Goal: Information Seeking & Learning: Learn about a topic

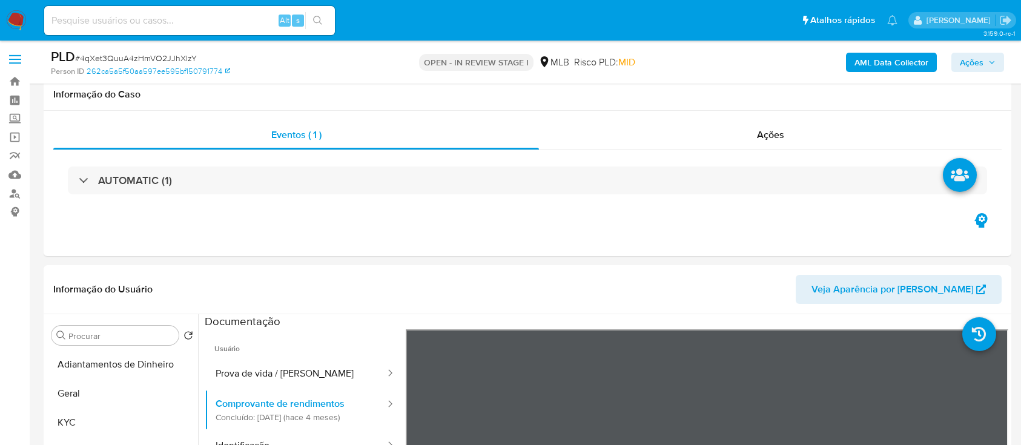
select select "10"
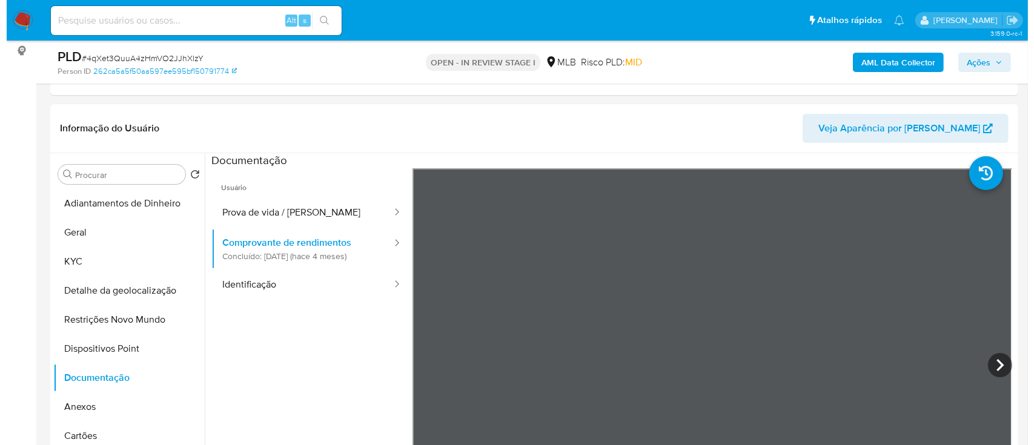
scroll to position [242, 0]
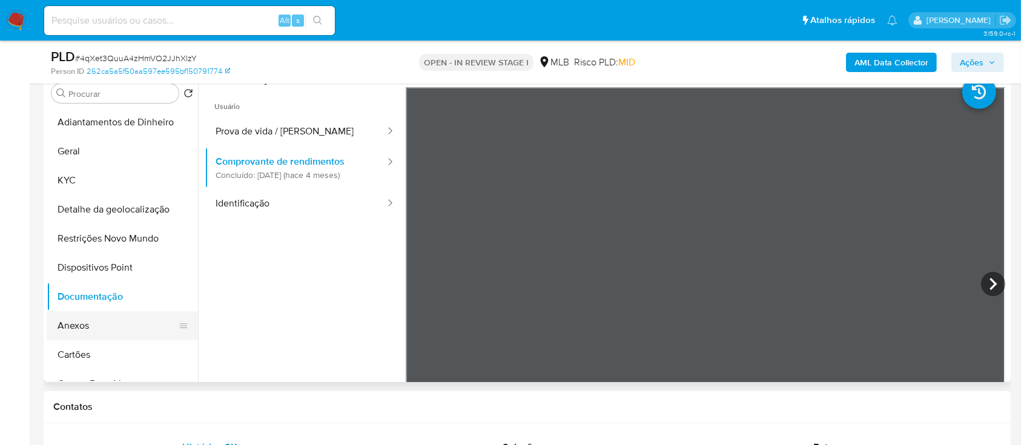
click at [105, 328] on button "Anexos" at bounding box center [118, 325] width 142 height 29
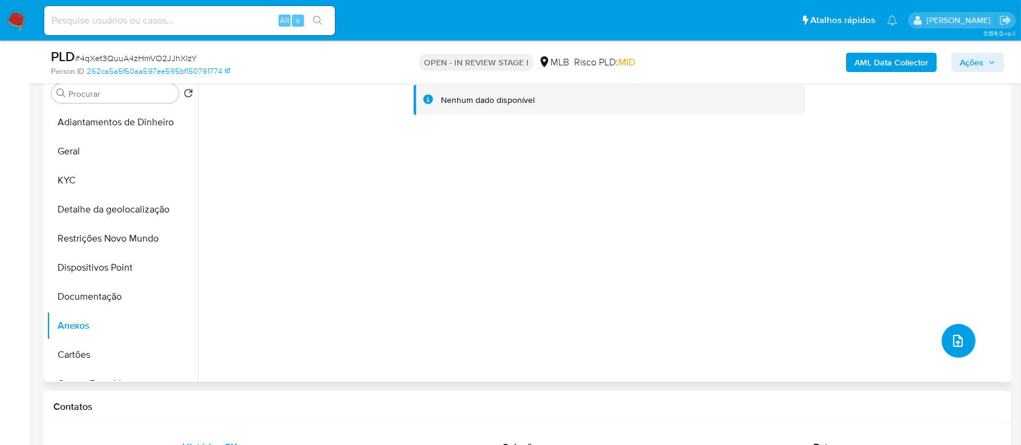
click at [959, 340] on icon "upload-file" at bounding box center [958, 341] width 15 height 15
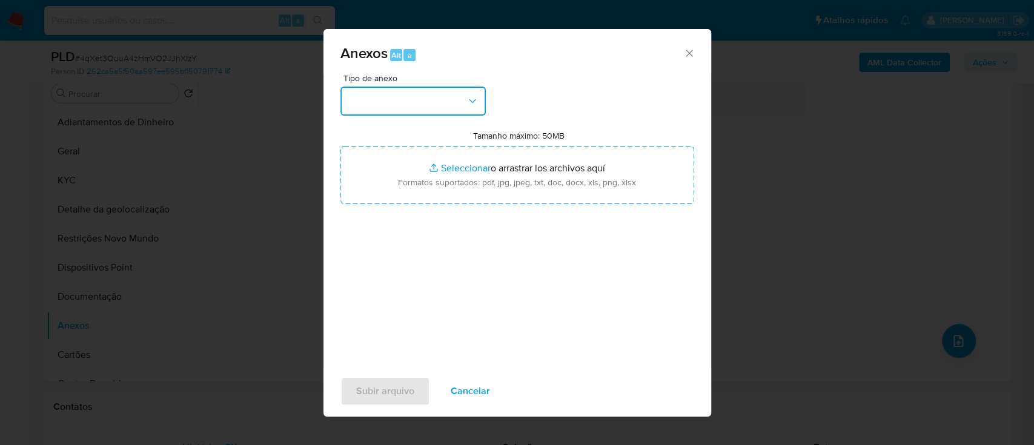
click at [435, 110] on button "button" at bounding box center [412, 101] width 145 height 29
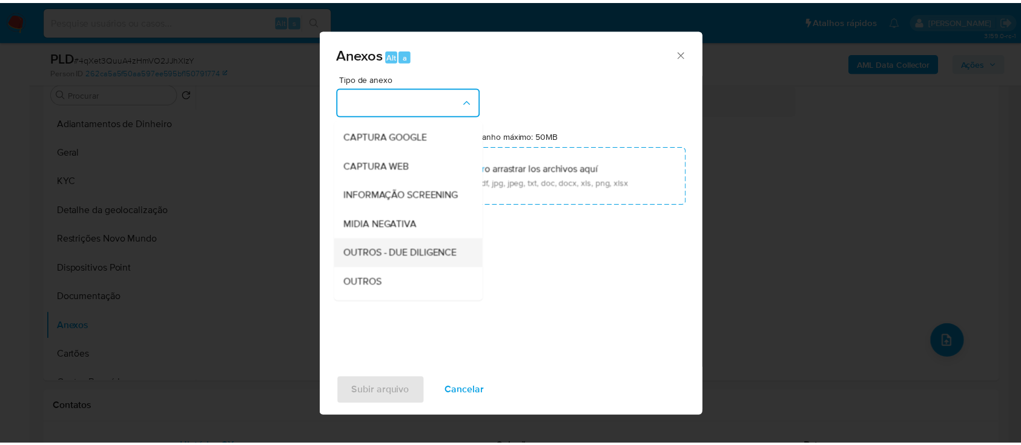
scroll to position [81, 0]
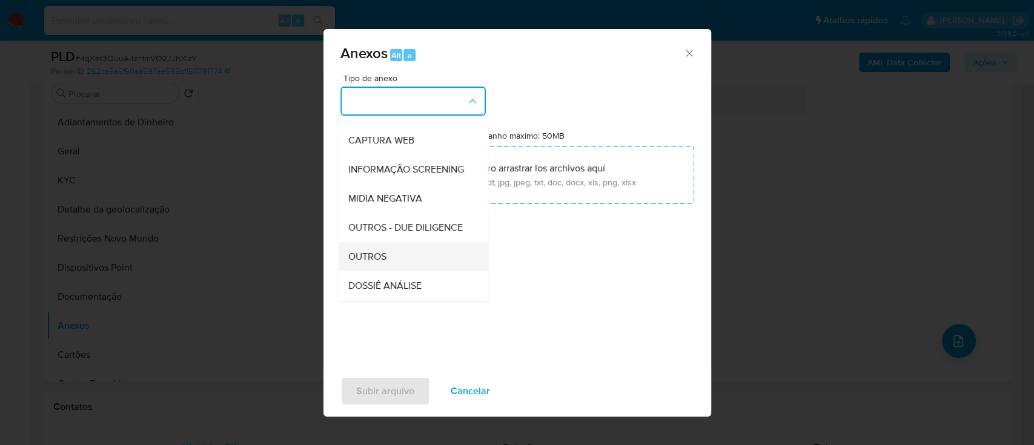
click at [371, 263] on span "OUTROS" at bounding box center [367, 257] width 38 height 12
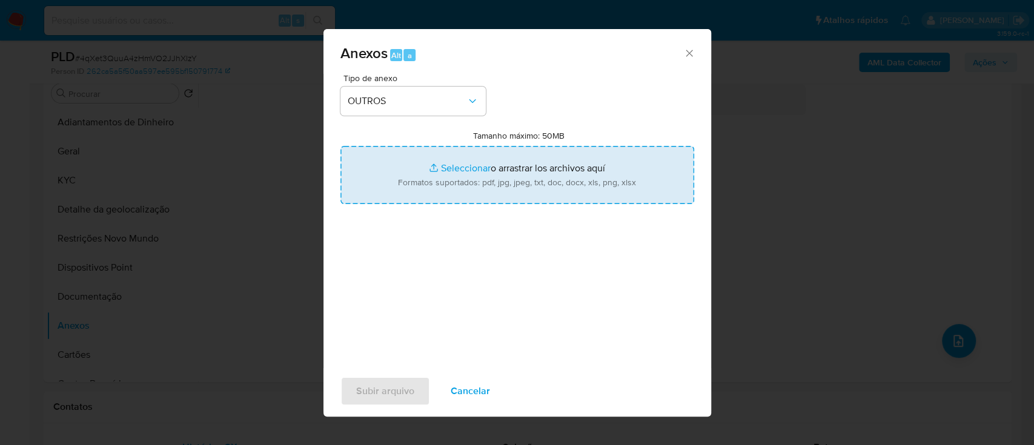
click at [455, 174] on input "Tamanho máximo: 50MB Seleccionar archivos" at bounding box center [517, 175] width 354 height 58
type input "C:\fakepath\Mulan 124962692_2025_09_15_14_14_52.xlsx"
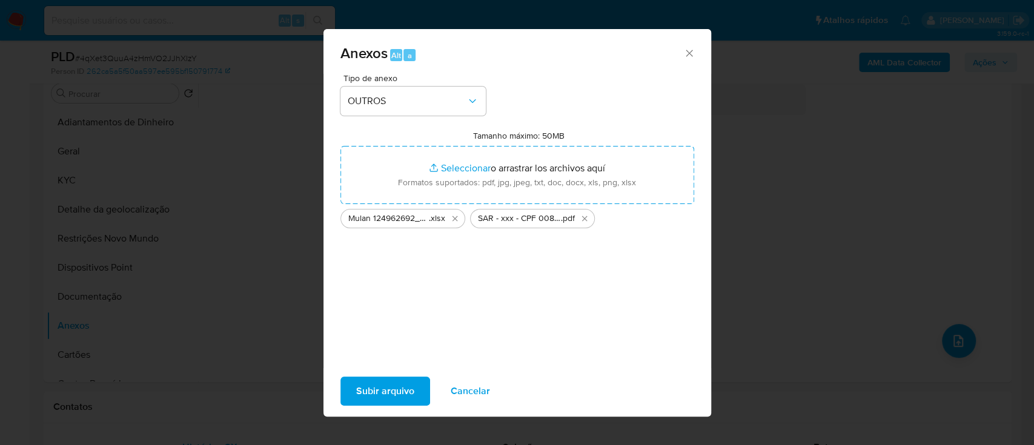
click at [385, 392] on span "Subir arquivo" at bounding box center [385, 391] width 58 height 27
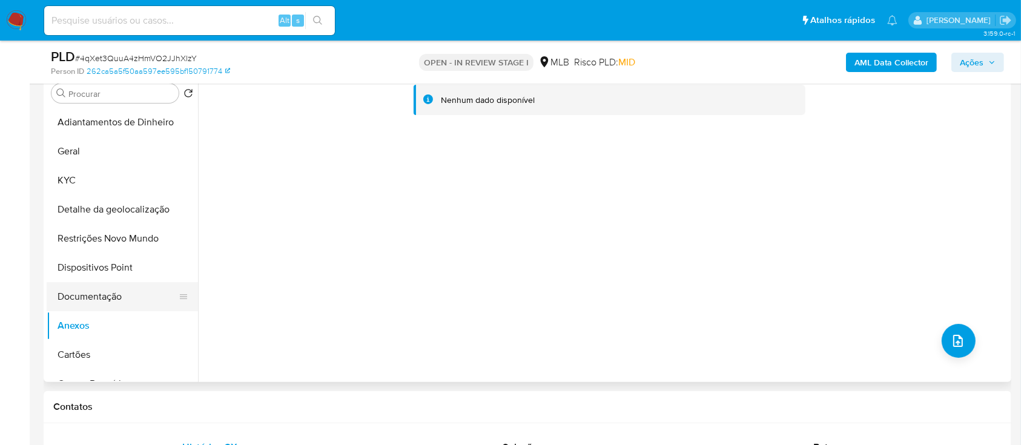
click at [96, 298] on button "Documentação" at bounding box center [118, 296] width 142 height 29
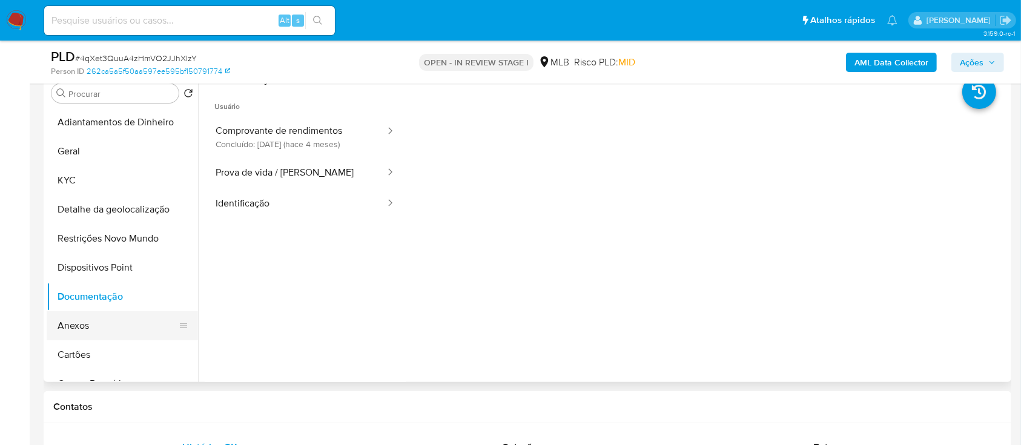
click at [102, 333] on button "Anexos" at bounding box center [118, 325] width 142 height 29
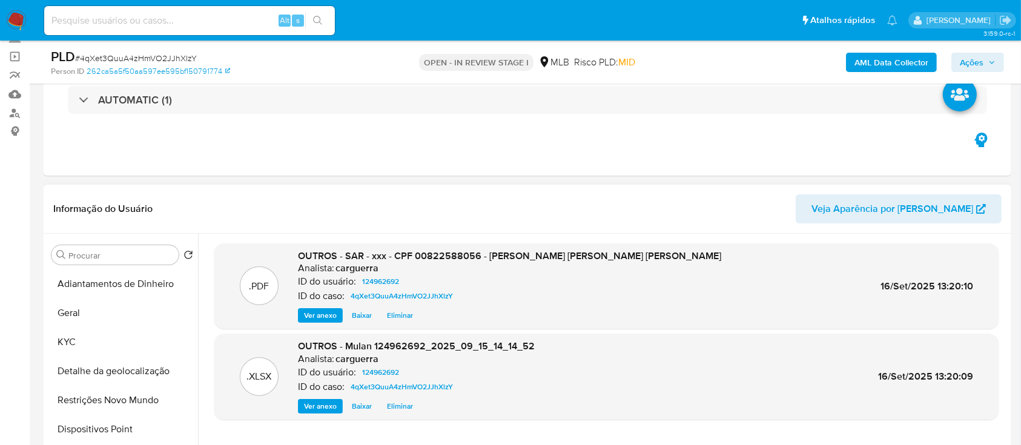
scroll to position [0, 0]
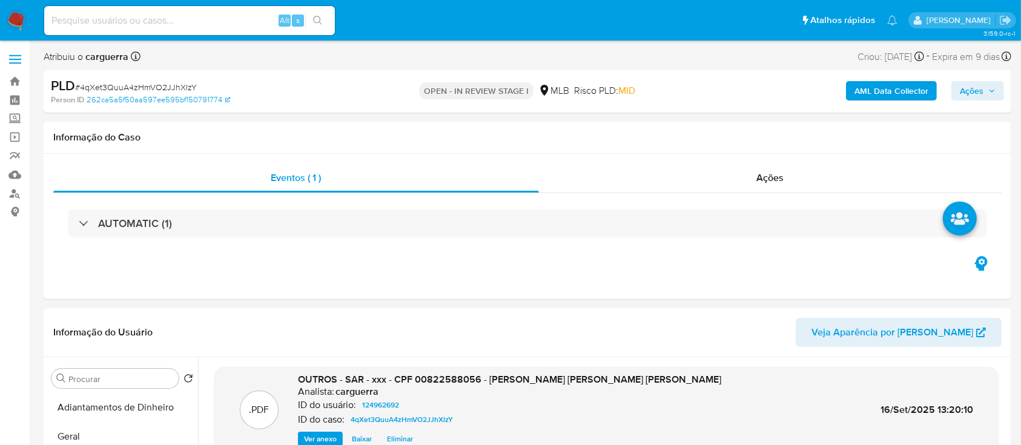
click at [871, 93] on b "AML Data Collector" at bounding box center [892, 90] width 74 height 19
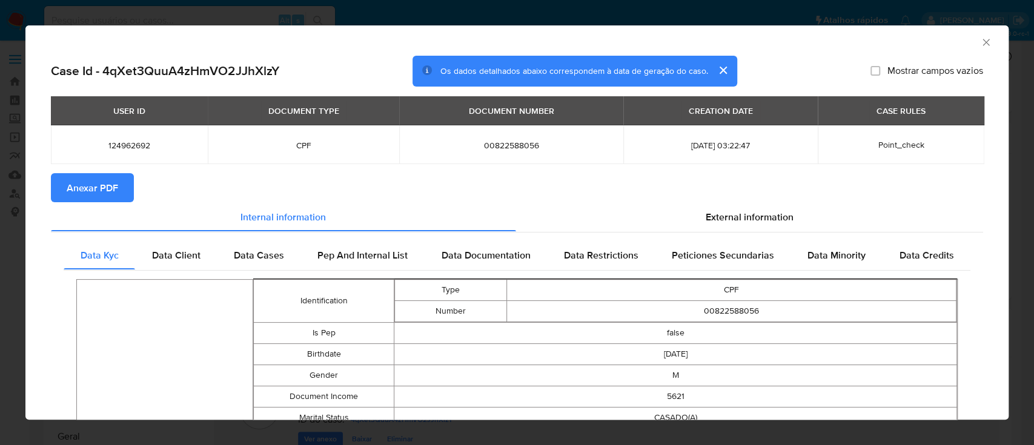
click at [82, 193] on span "Anexar PDF" at bounding box center [92, 187] width 51 height 27
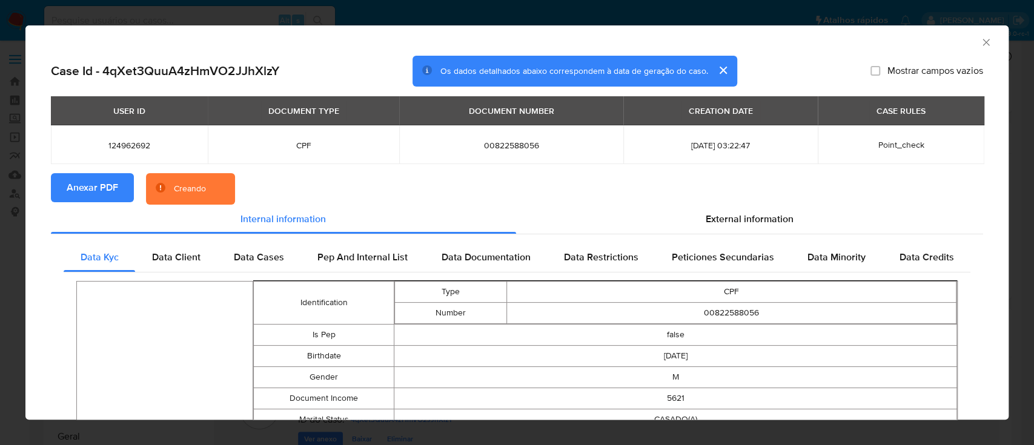
click at [980, 47] on icon "Fechar a janela" at bounding box center [986, 42] width 12 height 12
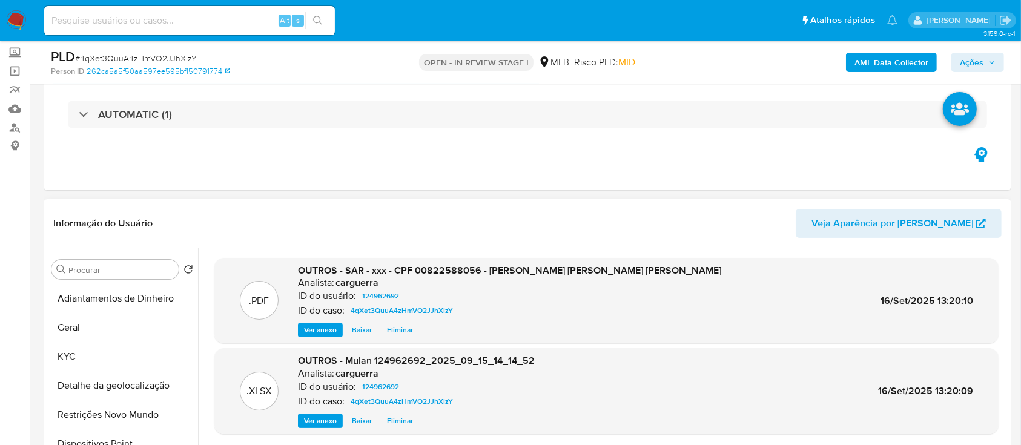
scroll to position [161, 0]
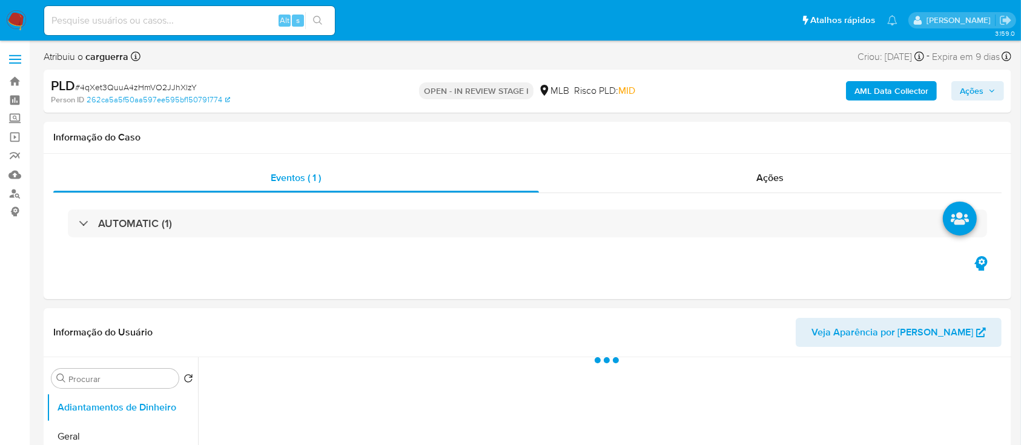
select select "10"
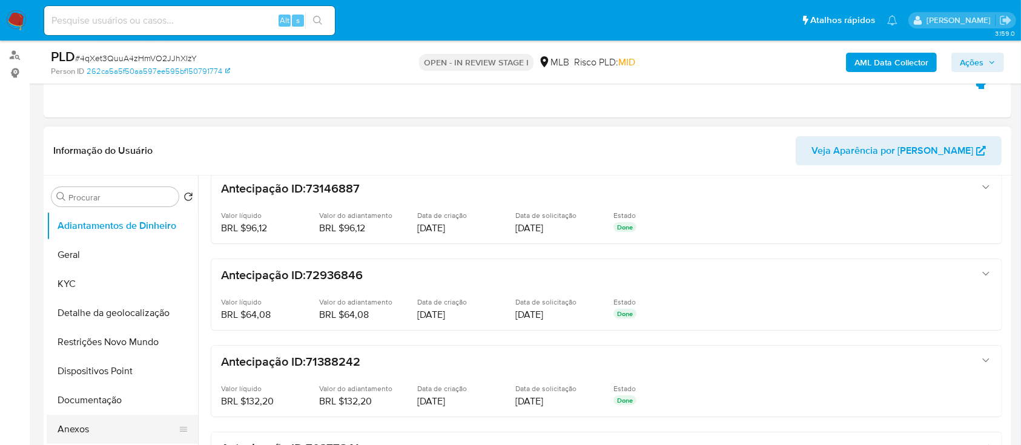
scroll to position [242, 0]
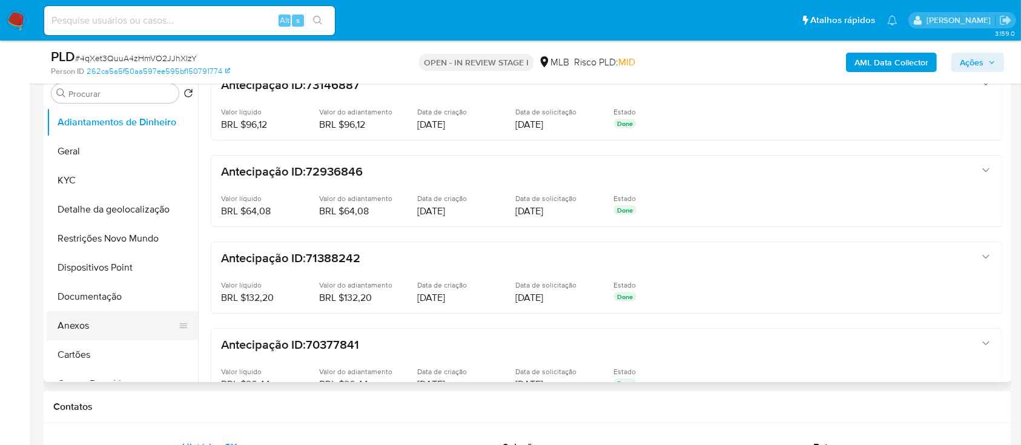
click at [83, 320] on button "Anexos" at bounding box center [118, 325] width 142 height 29
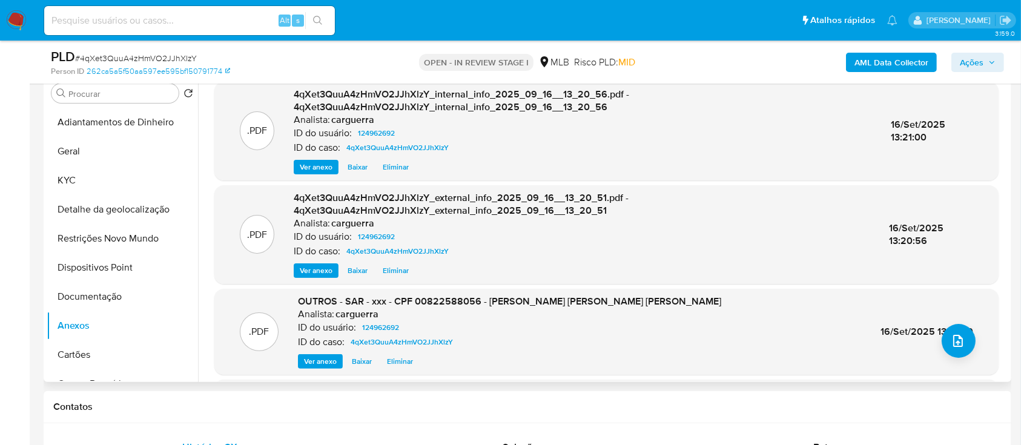
scroll to position [161, 0]
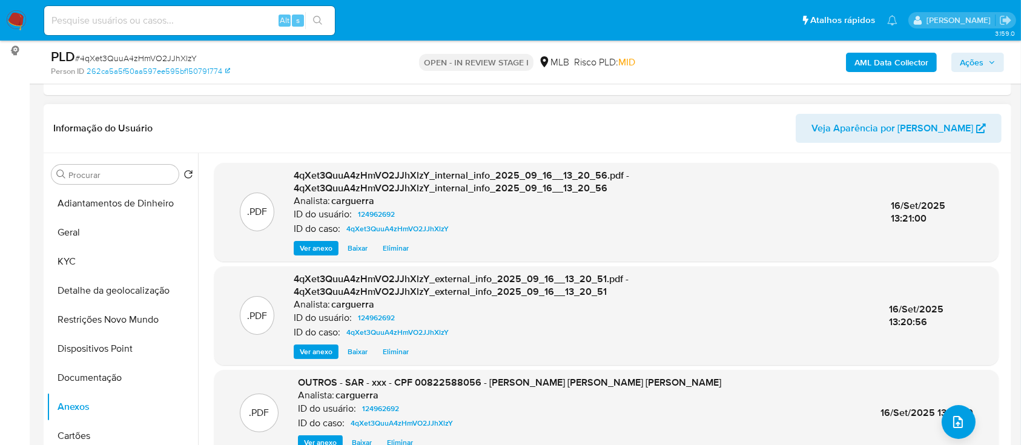
click at [484, 130] on header "Informação do Usuário Veja Aparência por Pessoa" at bounding box center [527, 128] width 948 height 29
click at [979, 58] on span "Ações" at bounding box center [972, 62] width 24 height 19
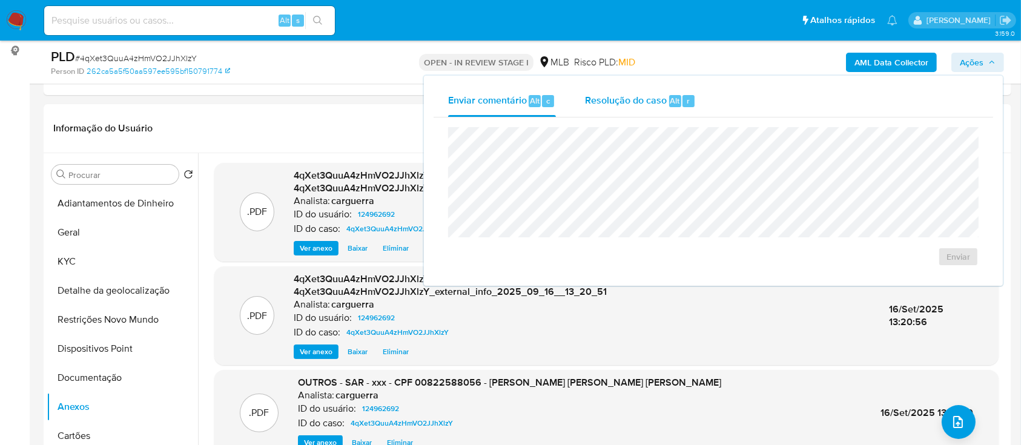
click at [618, 96] on span "Resolução do caso" at bounding box center [626, 100] width 82 height 14
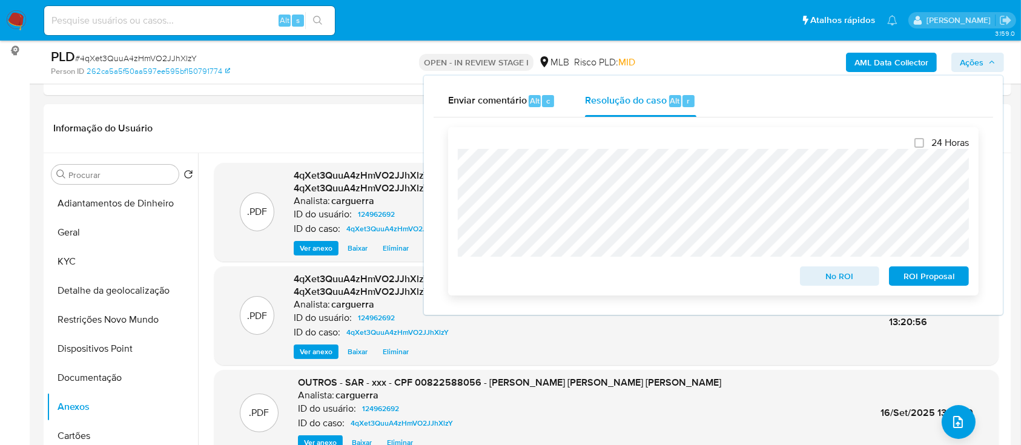
click at [921, 278] on span "ROI Proposal" at bounding box center [929, 276] width 63 height 17
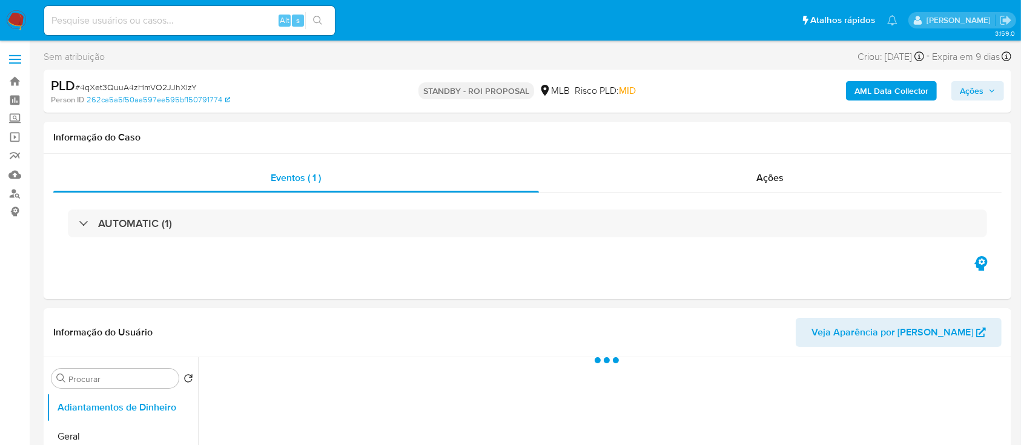
select select "10"
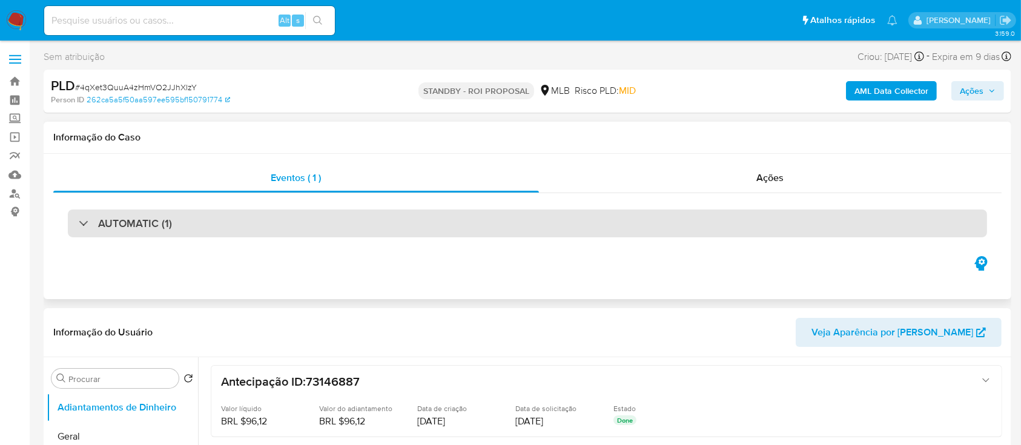
scroll to position [67, 0]
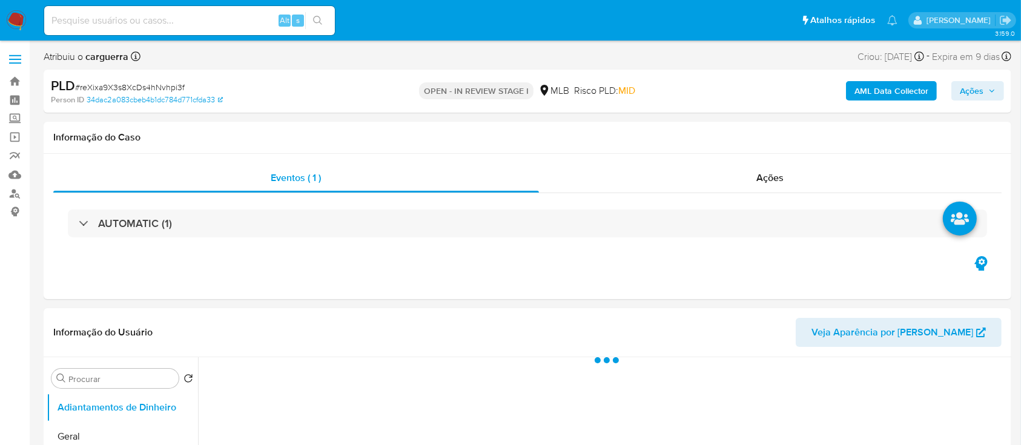
select select "10"
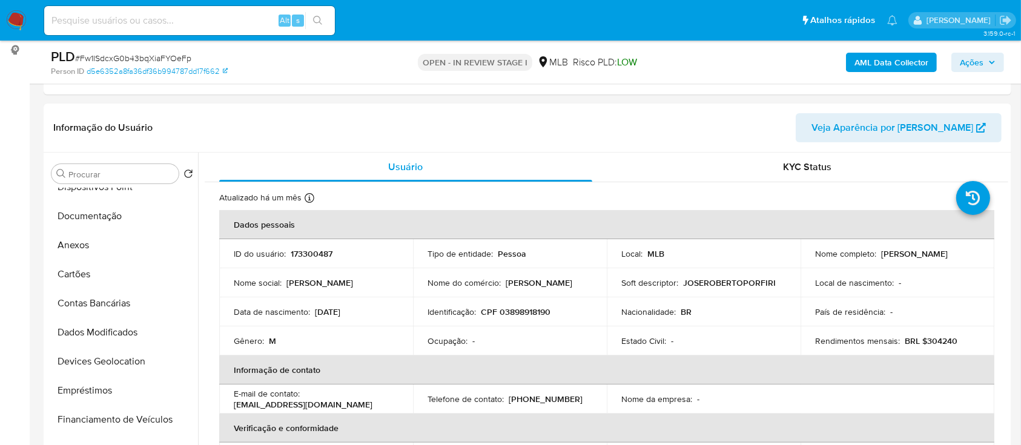
scroll to position [161, 0]
click at [91, 209] on button "Documentação" at bounding box center [118, 216] width 142 height 29
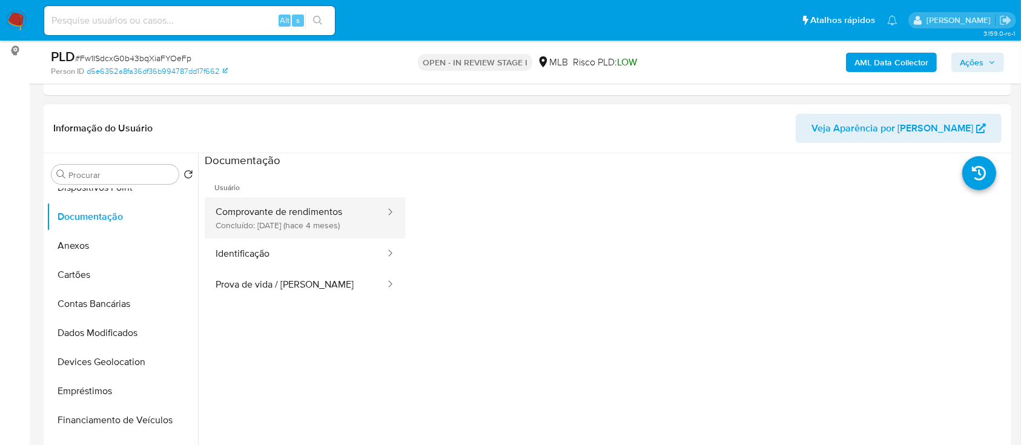
click at [273, 215] on button "Comprovante de rendimentos Concluído: 22/05/2025 (hace 4 meses)" at bounding box center [296, 217] width 182 height 41
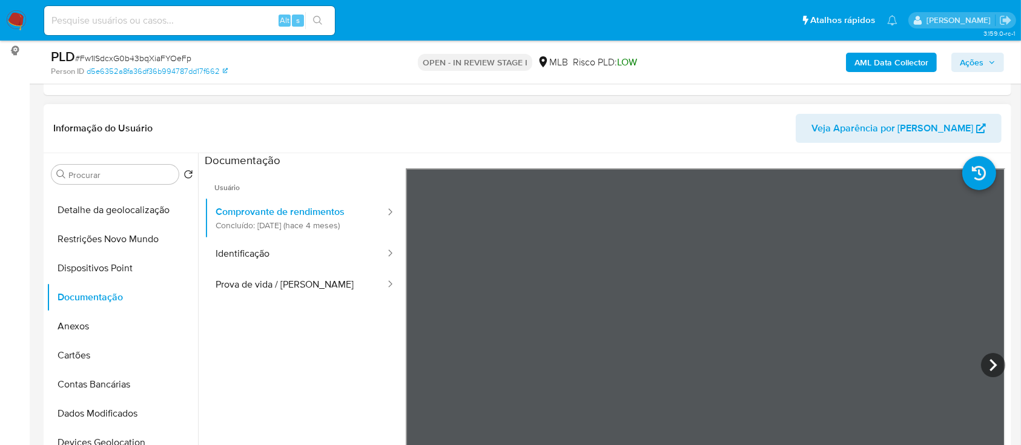
scroll to position [0, 0]
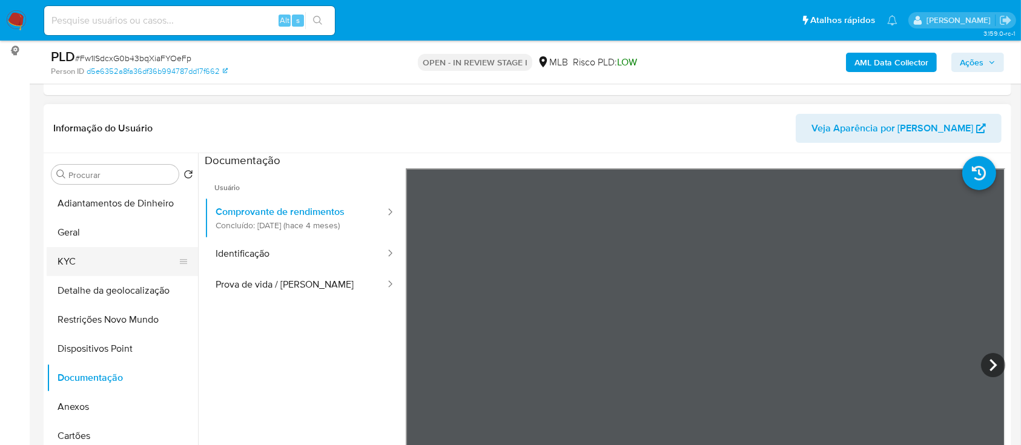
click at [76, 254] on button "KYC" at bounding box center [118, 261] width 142 height 29
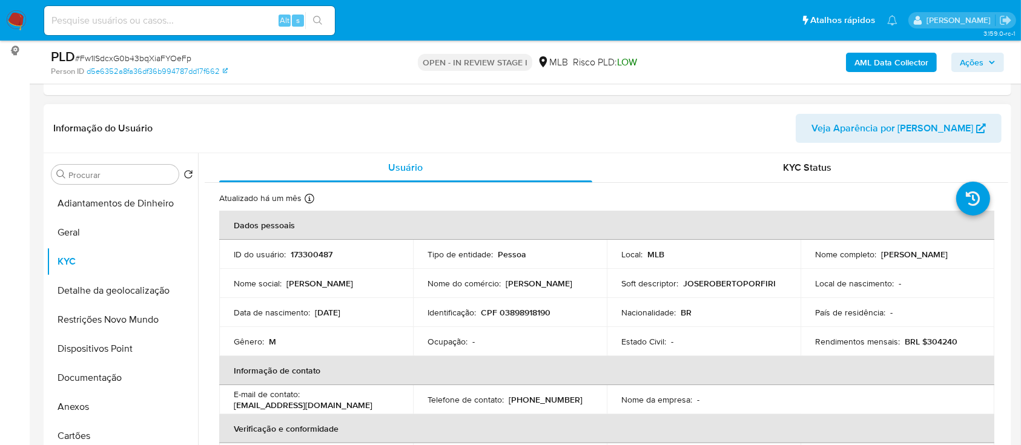
click at [936, 349] on td "Rendimentos mensais : BRL $304240" at bounding box center [898, 341] width 194 height 29
click at [937, 345] on p "BRL $304240" at bounding box center [931, 341] width 53 height 11
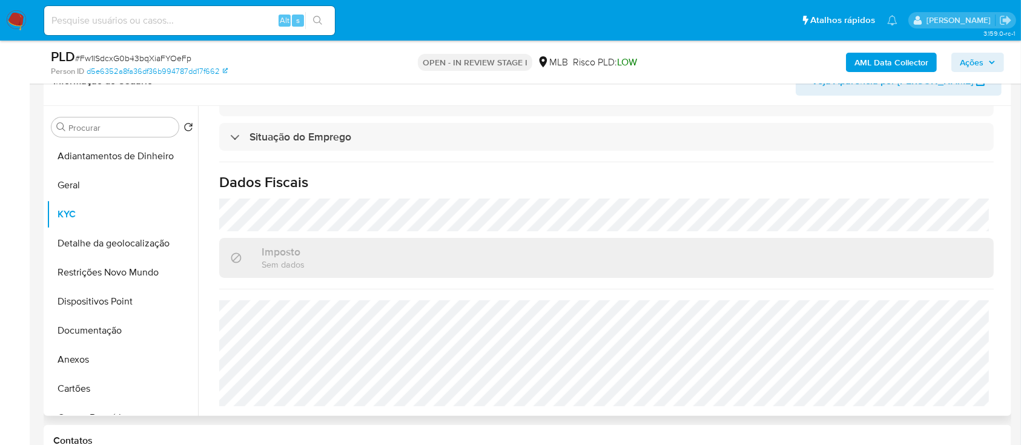
scroll to position [242, 0]
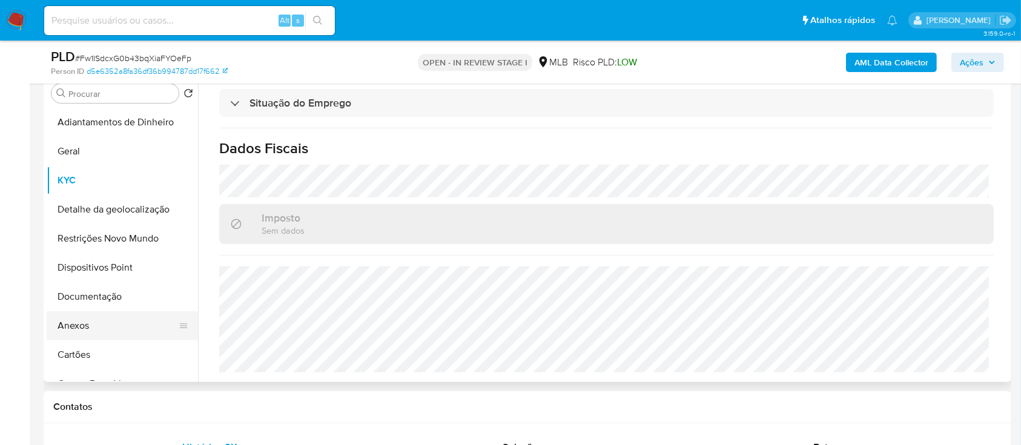
click at [74, 327] on button "Anexos" at bounding box center [118, 325] width 142 height 29
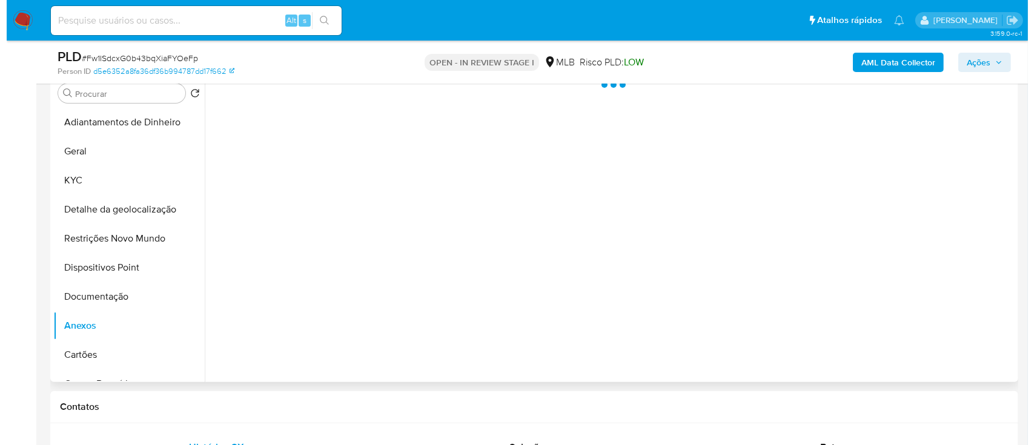
scroll to position [0, 0]
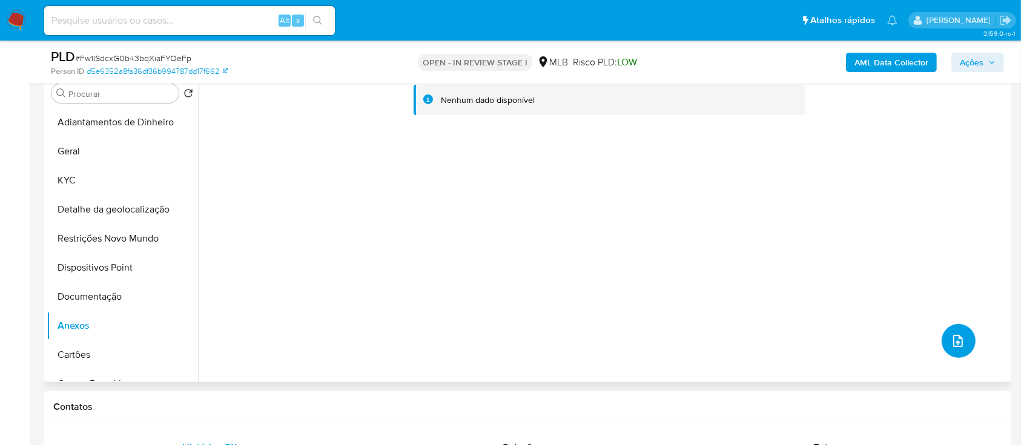
click at [960, 339] on span "upload-file" at bounding box center [958, 341] width 15 height 15
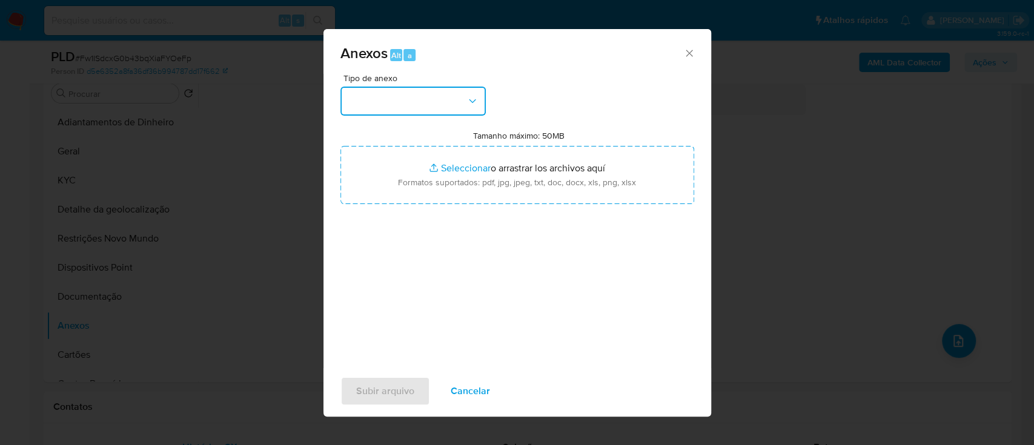
click at [421, 94] on button "button" at bounding box center [412, 101] width 145 height 29
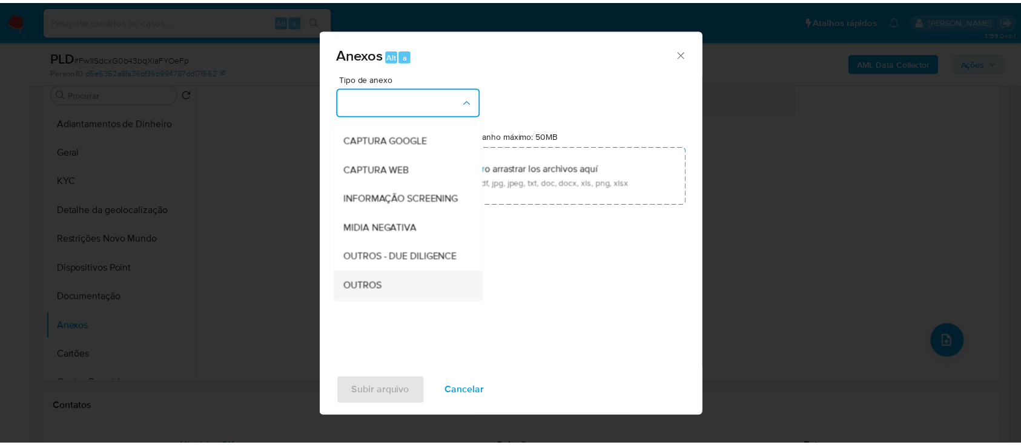
scroll to position [186, 0]
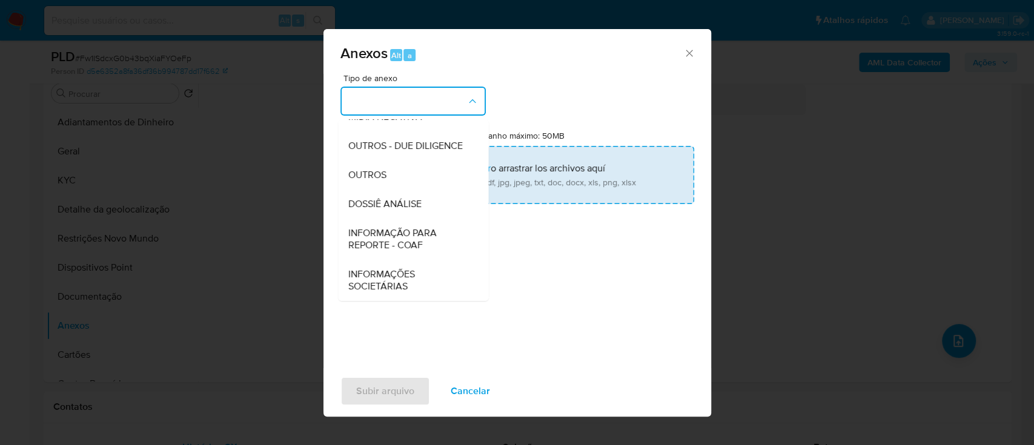
click at [371, 178] on span "OUTROS" at bounding box center [367, 175] width 38 height 12
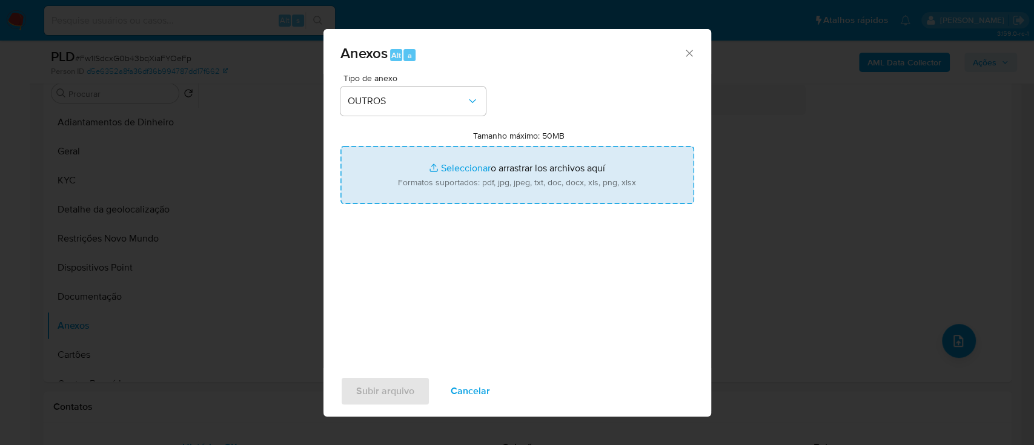
click at [448, 167] on input "Tamanho máximo: 50MB Seleccionar archivos" at bounding box center [517, 175] width 354 height 58
type input "C:\fakepath\Mulan 173300487_2025_09_16_10_57_46.xlsx"
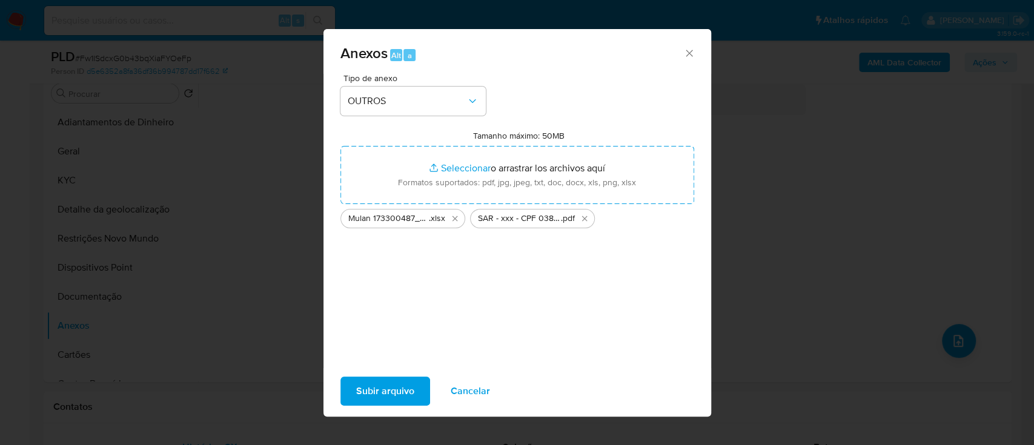
click at [422, 392] on button "Subir arquivo" at bounding box center [385, 391] width 90 height 29
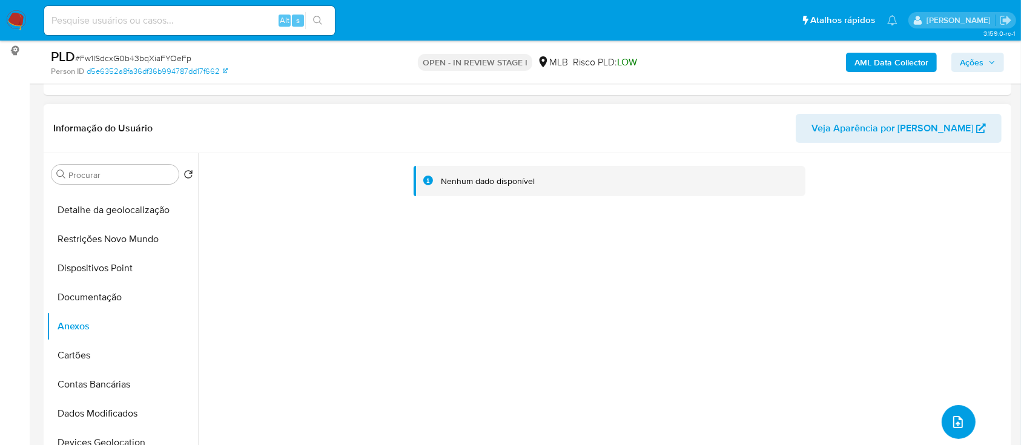
scroll to position [242, 0]
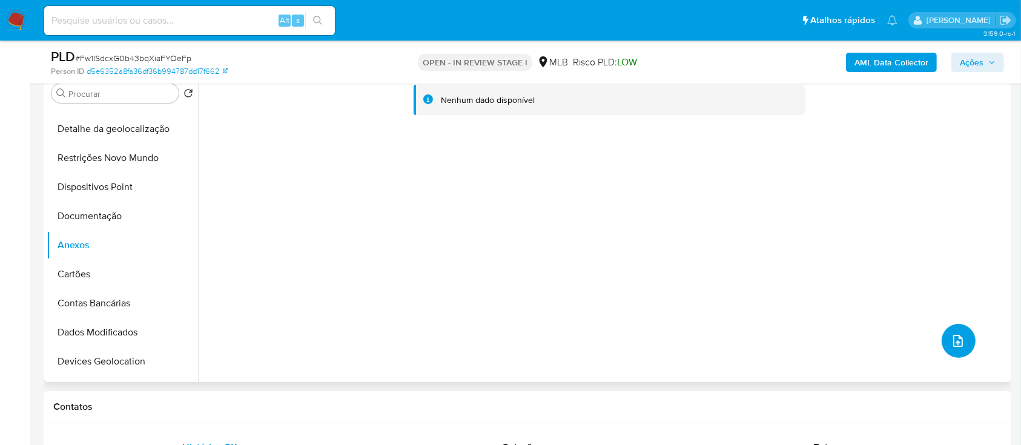
click at [960, 336] on span "upload-file" at bounding box center [958, 341] width 15 height 15
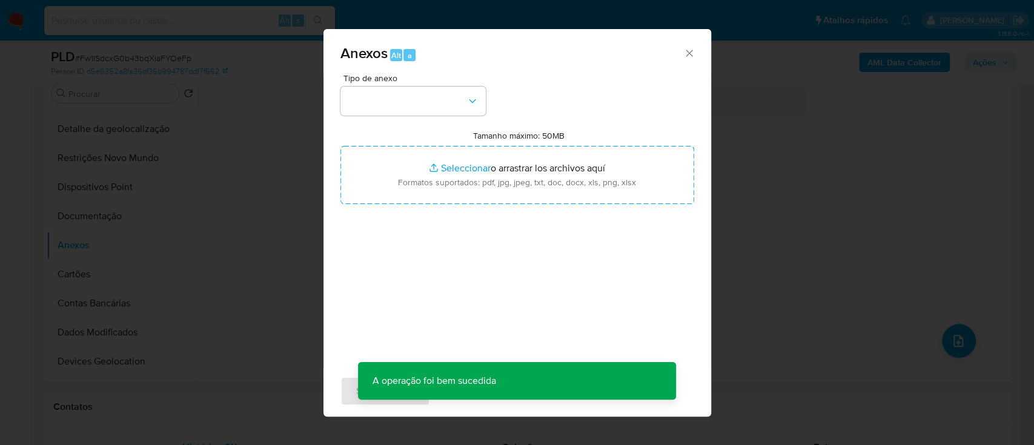
click at [69, 275] on div "Anexos Alt a Tipo de anexo Tamanho máximo: 50MB Seleccionar archivos Selecciona…" at bounding box center [517, 222] width 1034 height 445
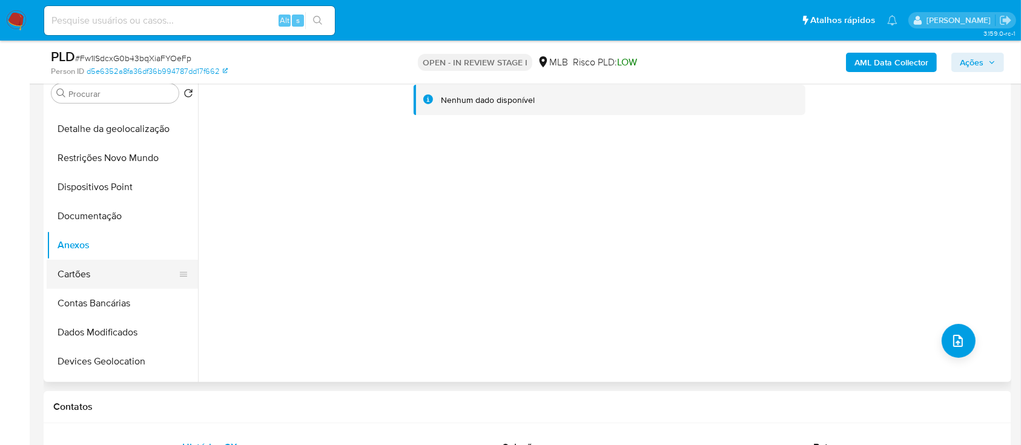
click at [72, 273] on button "Cartões" at bounding box center [118, 274] width 142 height 29
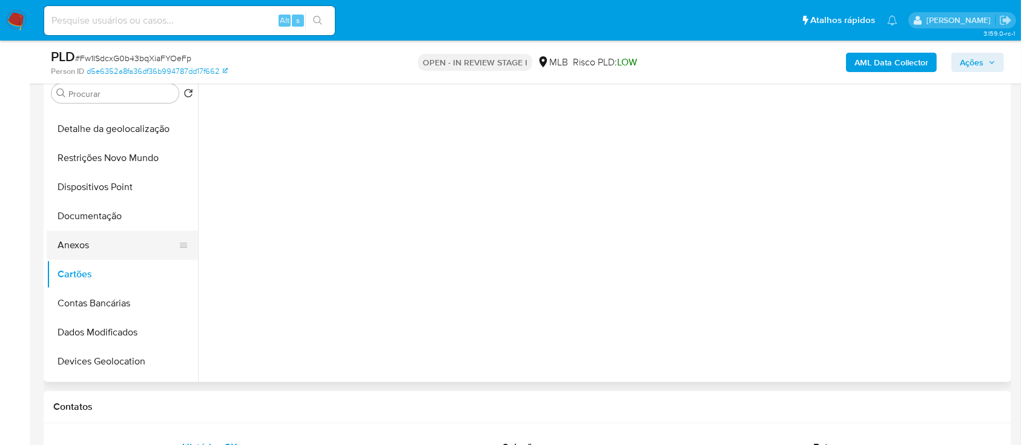
click at [79, 242] on button "Anexos" at bounding box center [118, 245] width 142 height 29
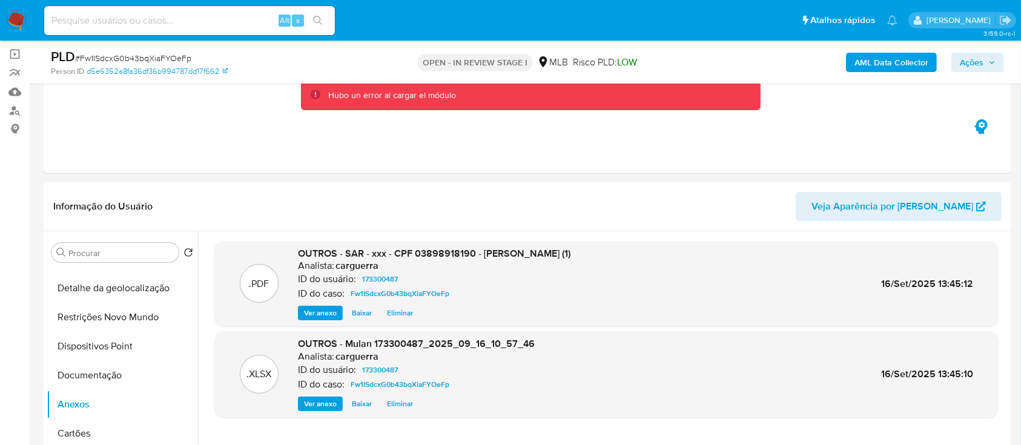
scroll to position [81, 0]
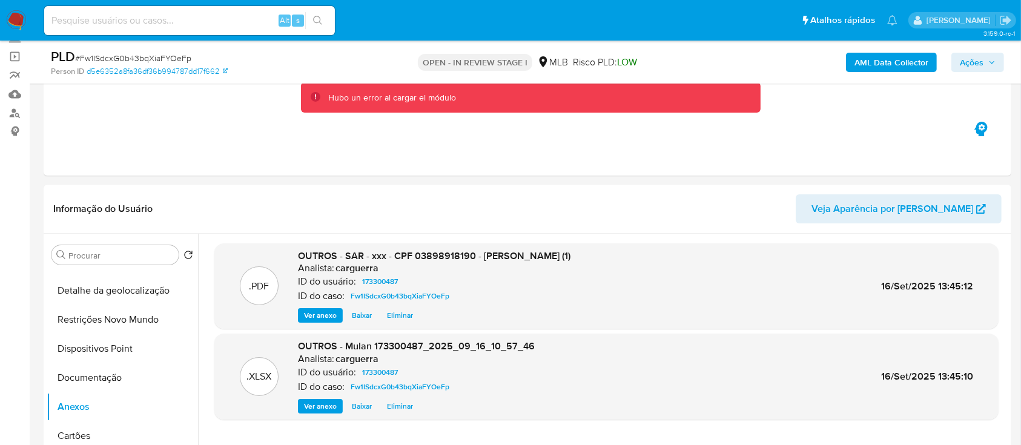
click at [913, 70] on b "AML Data Collector" at bounding box center [892, 62] width 74 height 19
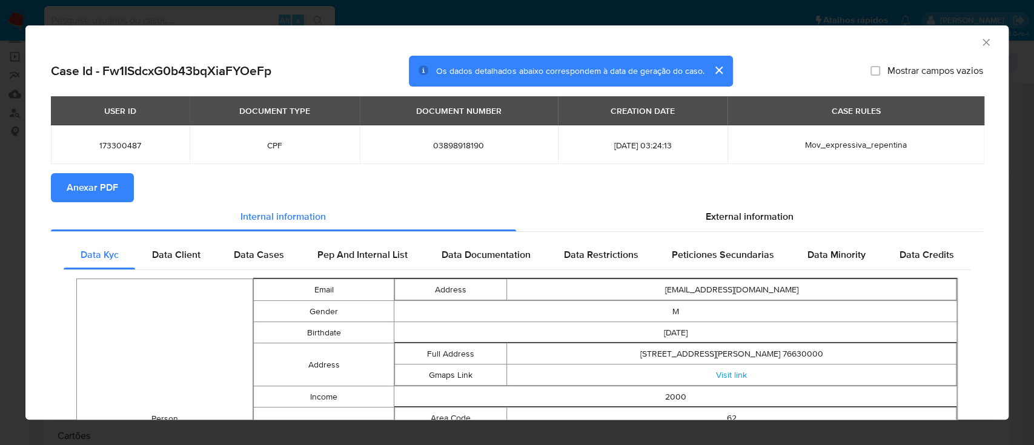
click at [72, 179] on span "Anexar PDF" at bounding box center [92, 187] width 51 height 27
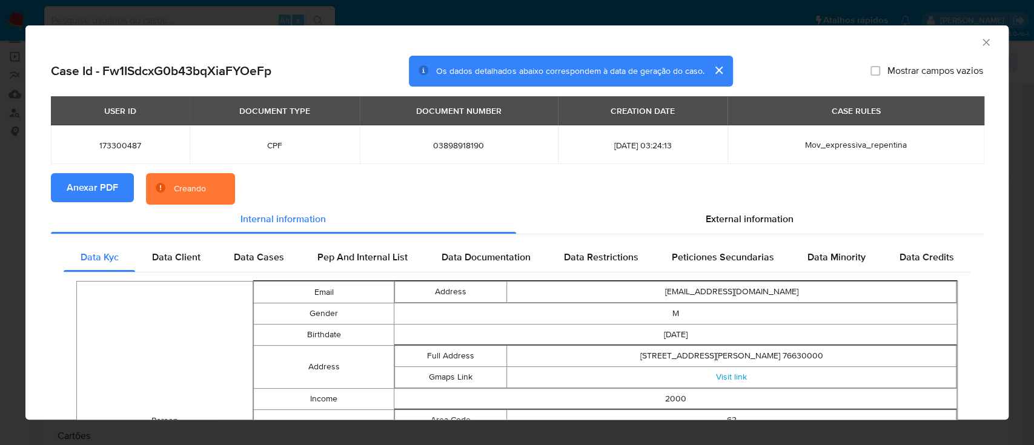
click at [980, 41] on icon "Fechar a janela" at bounding box center [986, 42] width 12 height 12
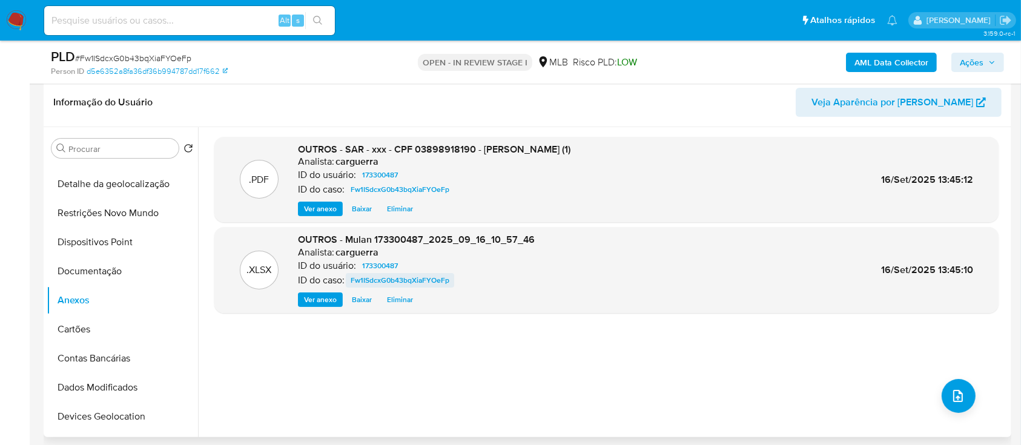
scroll to position [161, 0]
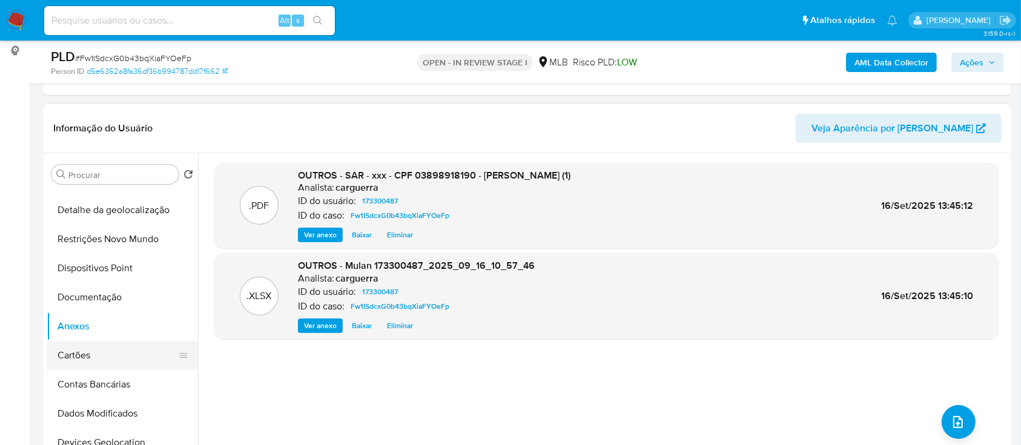
drag, startPoint x: 47, startPoint y: 359, endPoint x: 60, endPoint y: 354, distance: 14.2
click at [48, 359] on button "Cartões" at bounding box center [118, 355] width 142 height 29
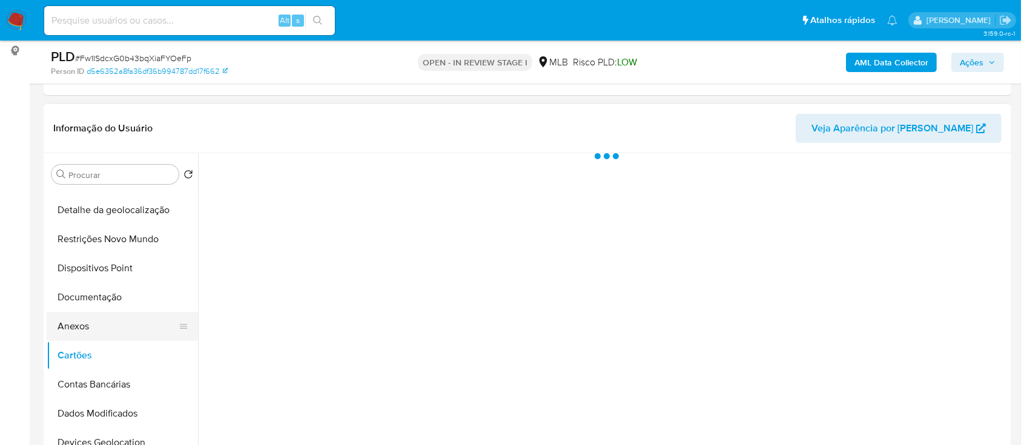
click at [90, 326] on button "Anexos" at bounding box center [118, 326] width 142 height 29
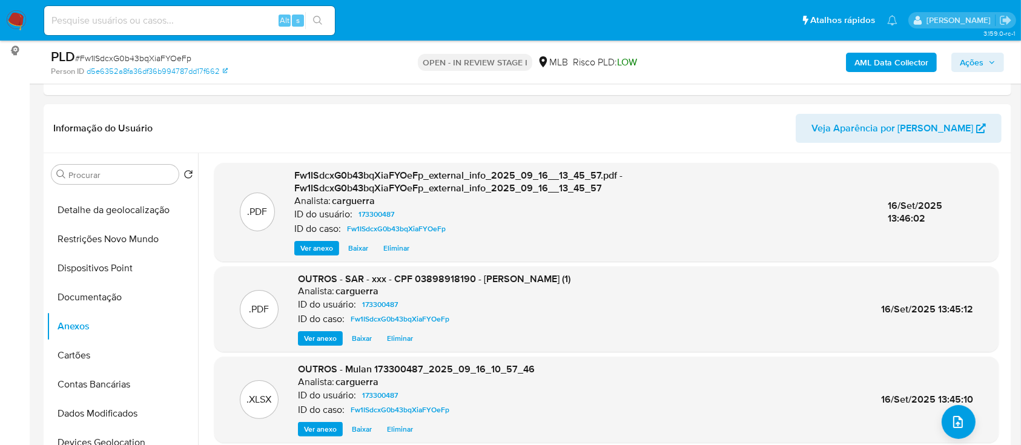
click at [968, 61] on span "Ações" at bounding box center [972, 62] width 24 height 19
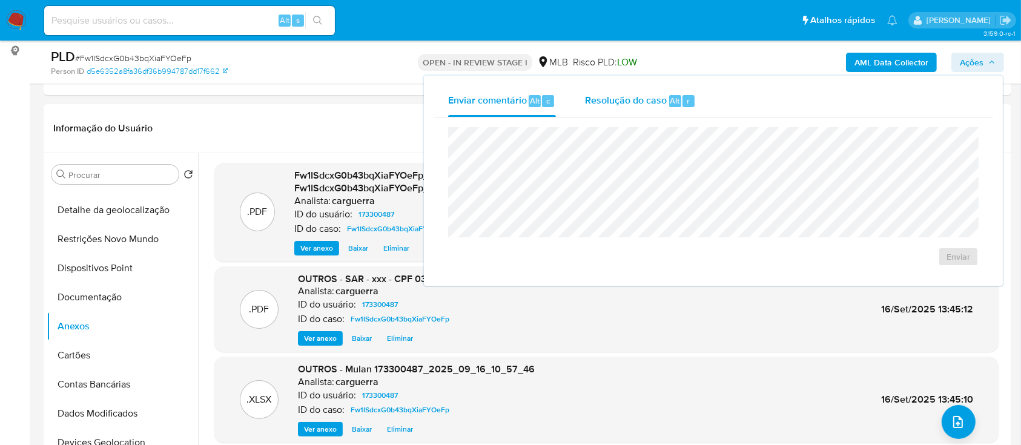
click at [604, 98] on span "Resolução do caso" at bounding box center [626, 100] width 82 height 14
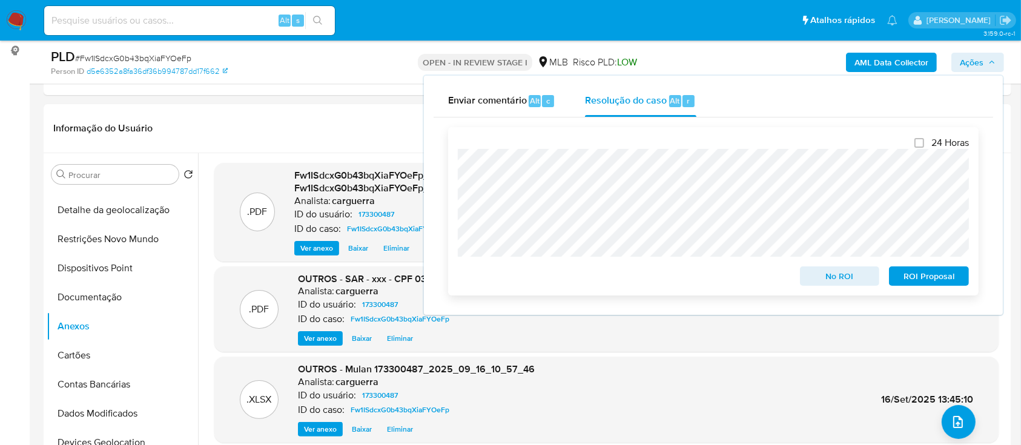
click at [917, 282] on span "ROI Proposal" at bounding box center [929, 276] width 63 height 17
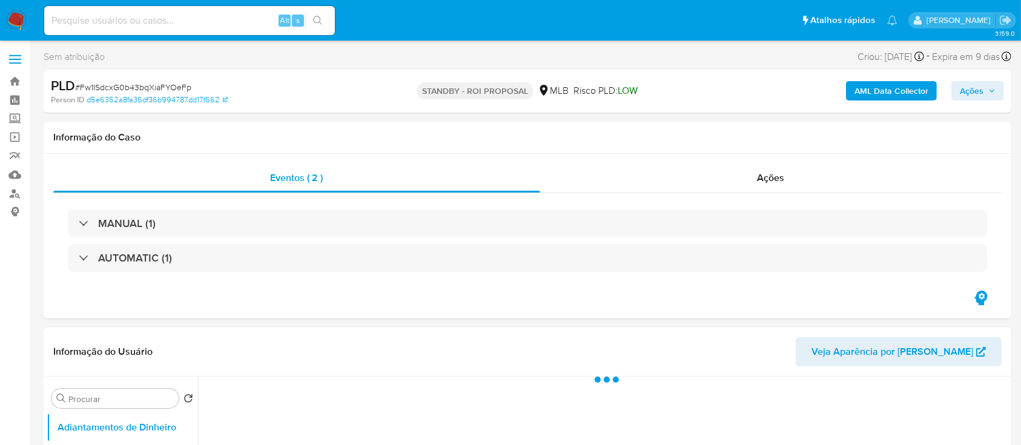
select select "10"
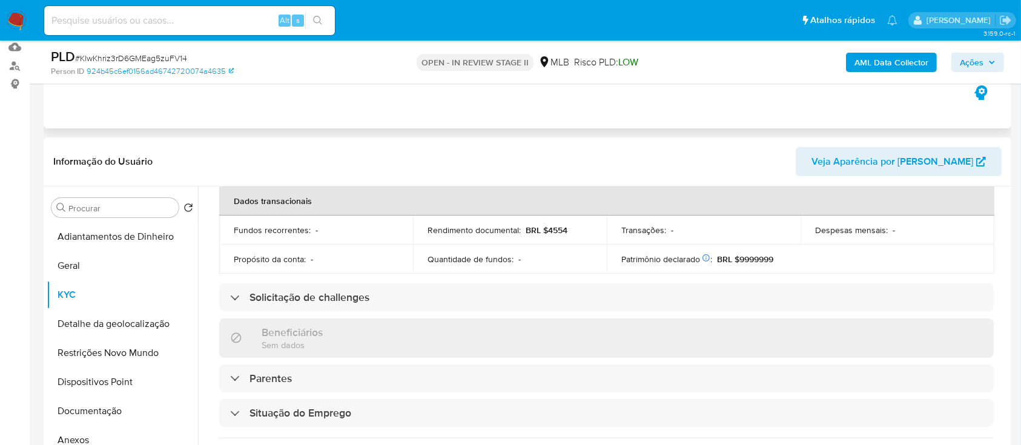
scroll to position [161, 0]
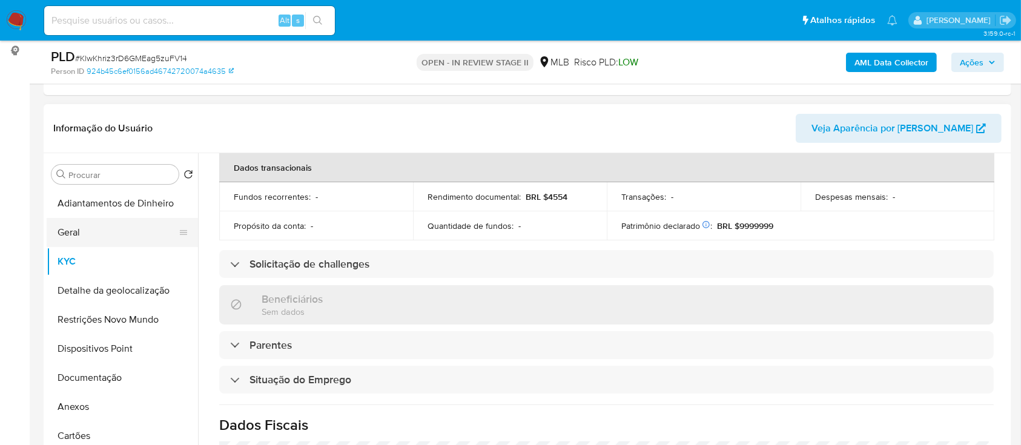
click at [96, 230] on button "Geral" at bounding box center [118, 232] width 142 height 29
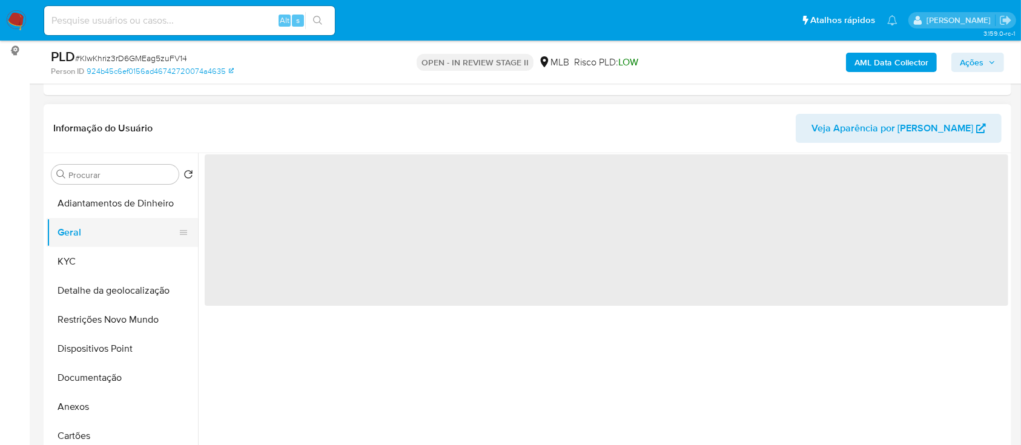
scroll to position [0, 0]
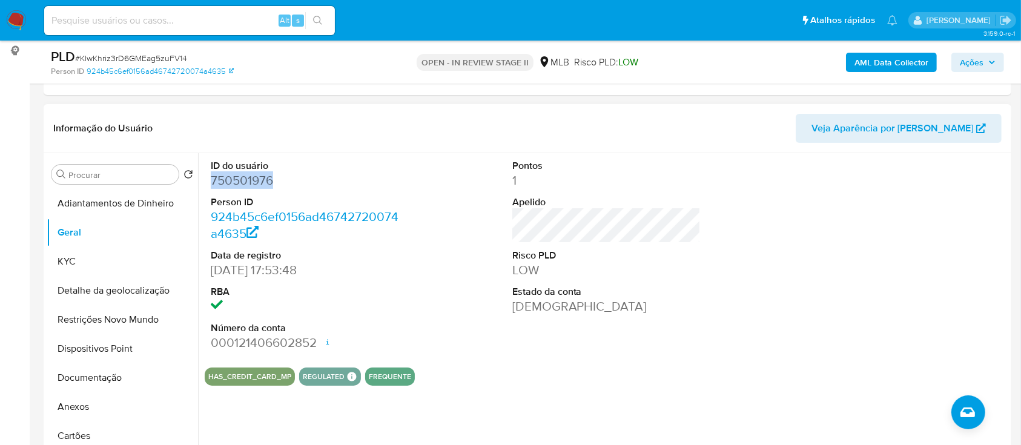
drag, startPoint x: 293, startPoint y: 178, endPoint x: 210, endPoint y: 187, distance: 83.4
click at [199, 182] on div "ID do usuário 750501976 Person ID 924b45c6ef0156ad46742720074a4635 Data de regi…" at bounding box center [603, 308] width 810 height 310
copy dd "750501976"
drag, startPoint x: 826, startPoint y: 233, endPoint x: 818, endPoint y: 225, distance: 11.6
click at [826, 233] on div at bounding box center [907, 255] width 201 height 205
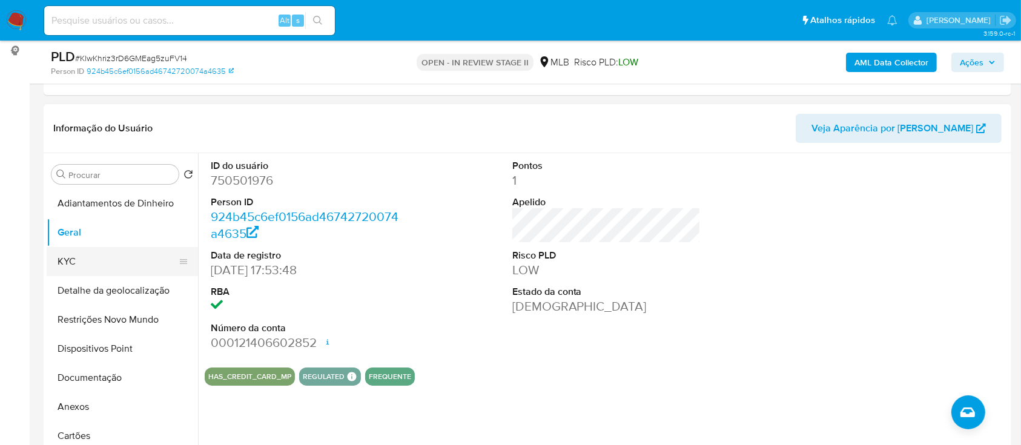
click at [82, 254] on button "KYC" at bounding box center [118, 261] width 142 height 29
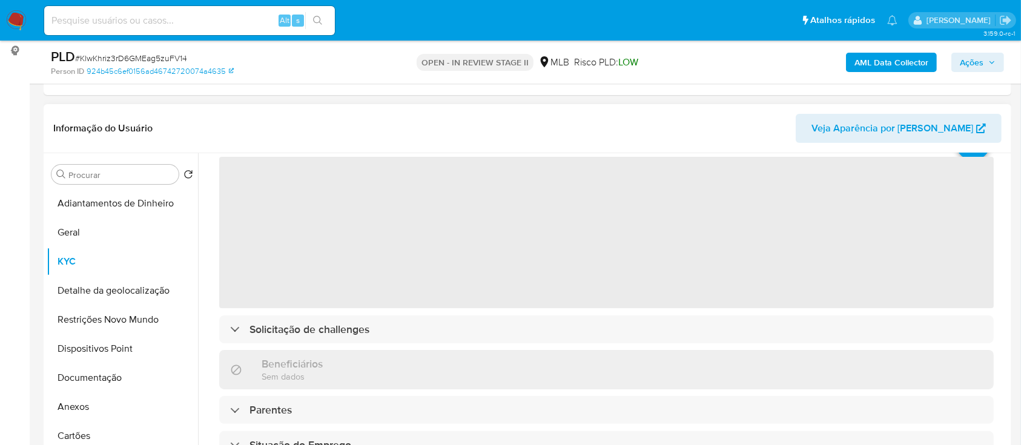
scroll to position [81, 0]
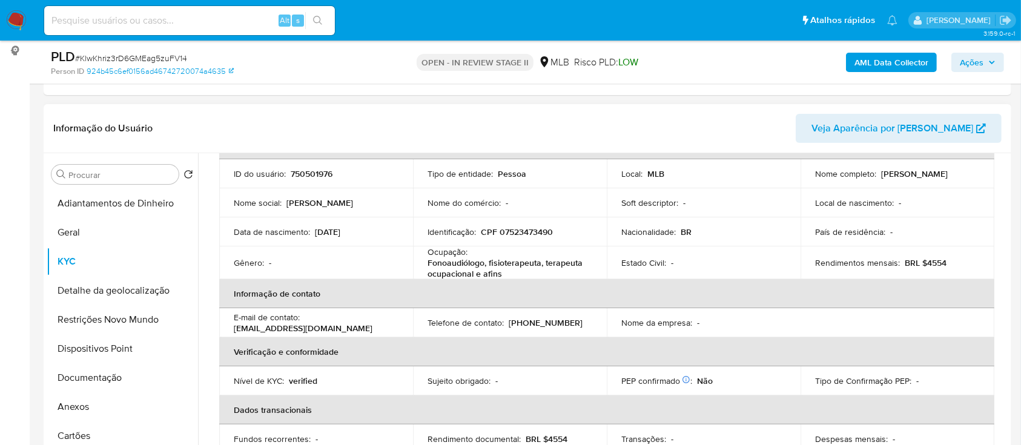
click at [809, 115] on header "Informação do Usuário Veja Aparência por [PERSON_NAME]" at bounding box center [527, 128] width 948 height 29
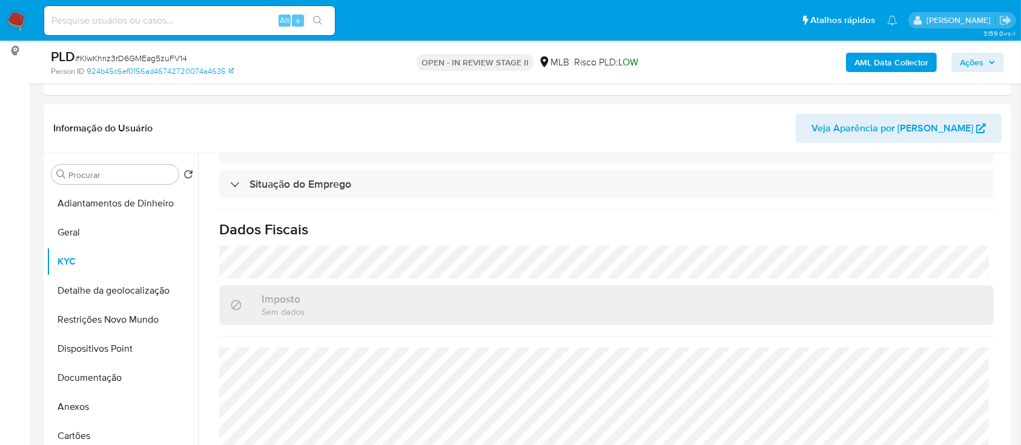
scroll to position [323, 0]
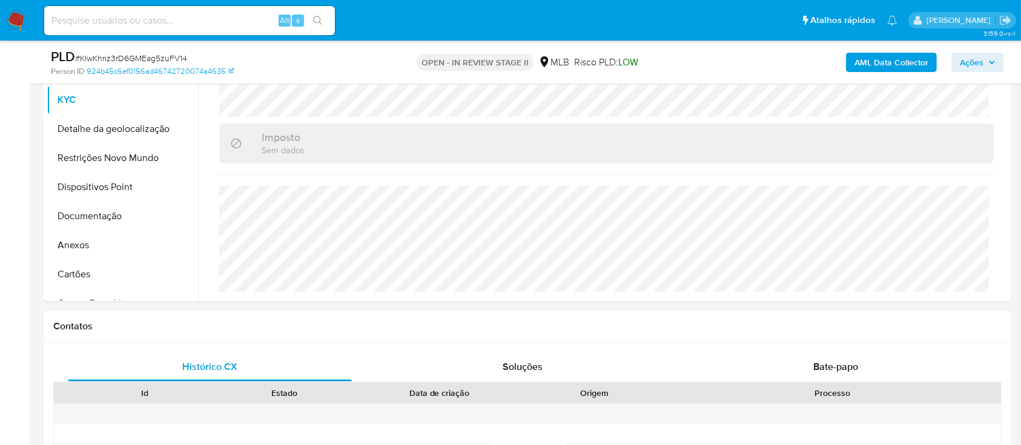
click at [772, 334] on div "Contatos" at bounding box center [528, 327] width 968 height 32
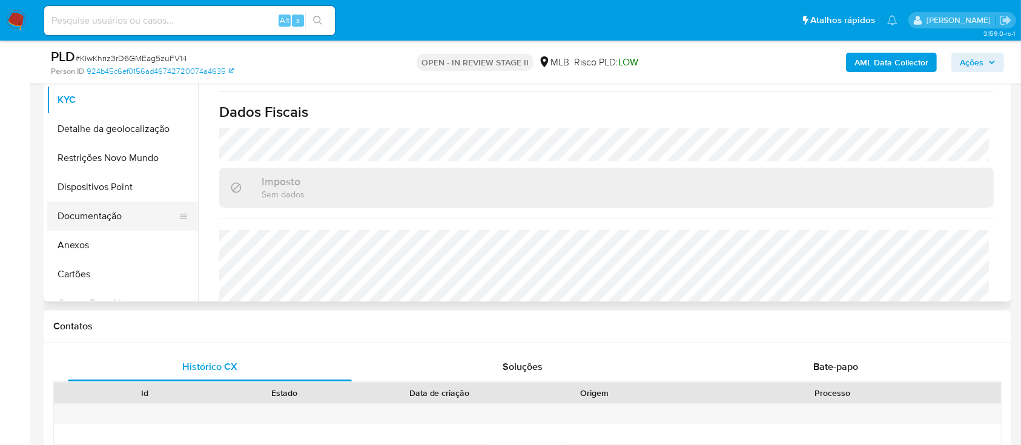
scroll to position [438, 0]
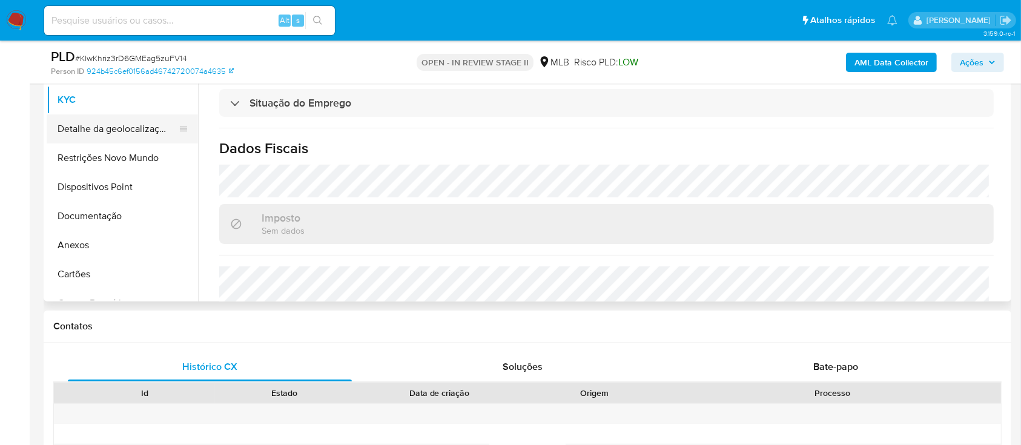
click at [130, 114] on button "Detalhe da geolocalização" at bounding box center [118, 128] width 142 height 29
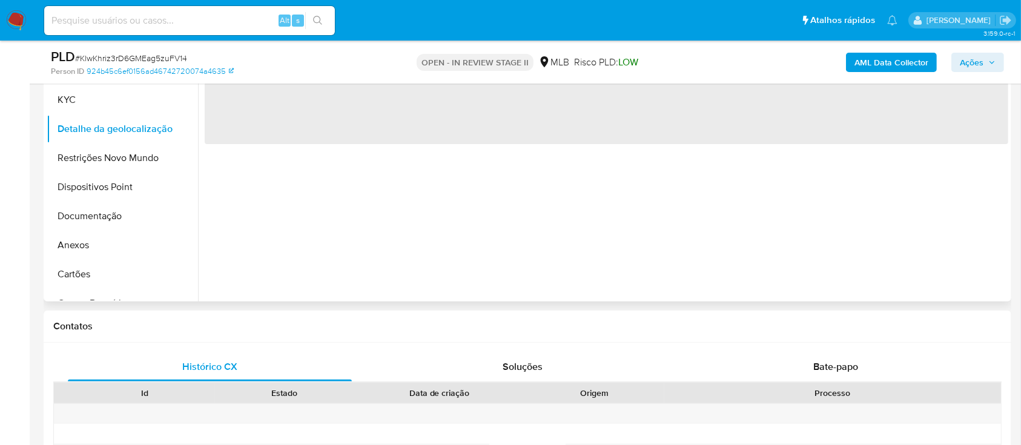
scroll to position [161, 0]
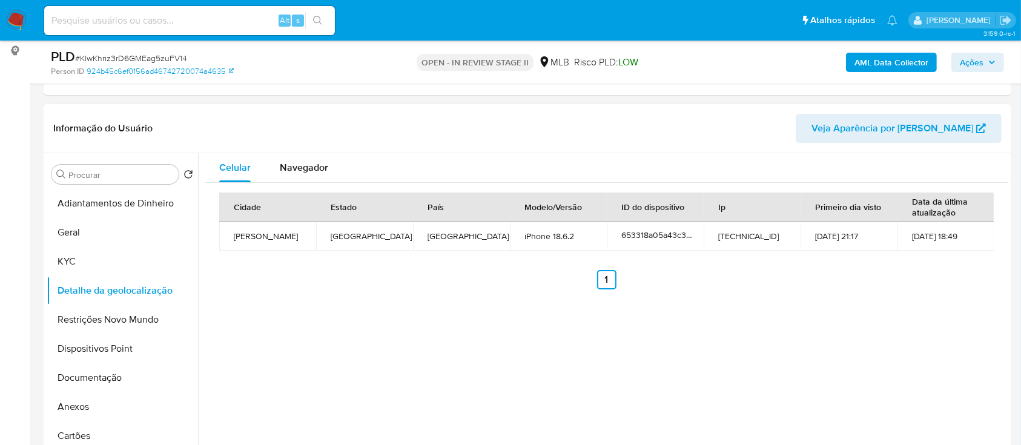
drag, startPoint x: 979, startPoint y: 274, endPoint x: 973, endPoint y: 270, distance: 7.1
click at [974, 271] on ul "Anterior 1 Siguiente" at bounding box center [606, 279] width 775 height 19
click at [113, 327] on button "Restrições Novo Mundo" at bounding box center [118, 319] width 142 height 29
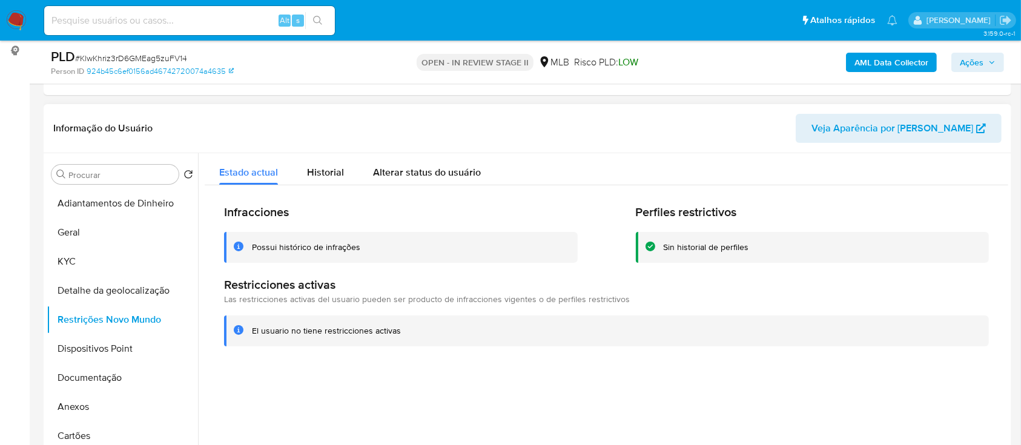
click at [699, 130] on header "Informação do Usuário Veja Aparência por [PERSON_NAME]" at bounding box center [527, 128] width 948 height 29
click at [119, 356] on button "Dispositivos Point" at bounding box center [118, 348] width 142 height 29
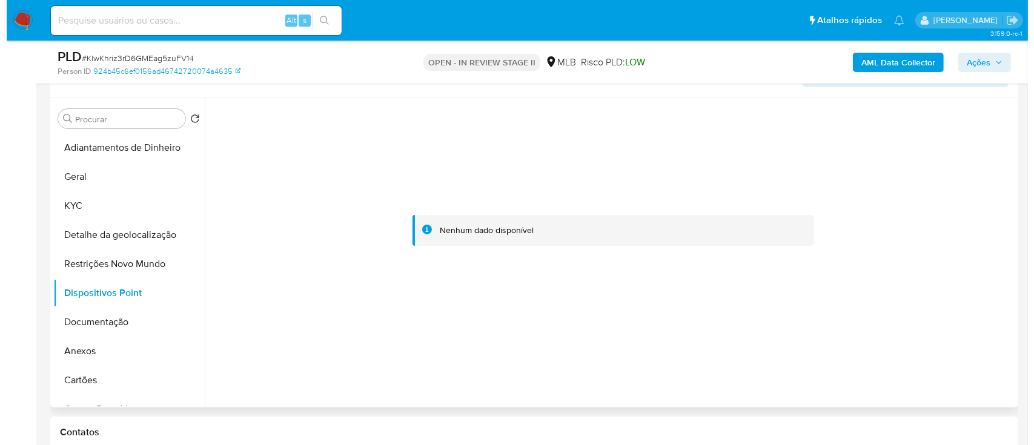
scroll to position [242, 0]
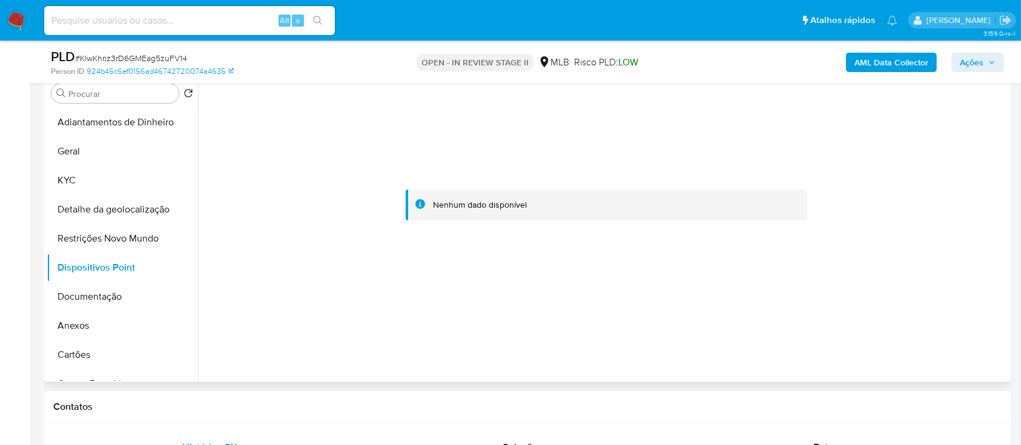
click at [931, 220] on div at bounding box center [607, 205] width 804 height 266
click at [81, 286] on button "Documentação" at bounding box center [118, 296] width 142 height 29
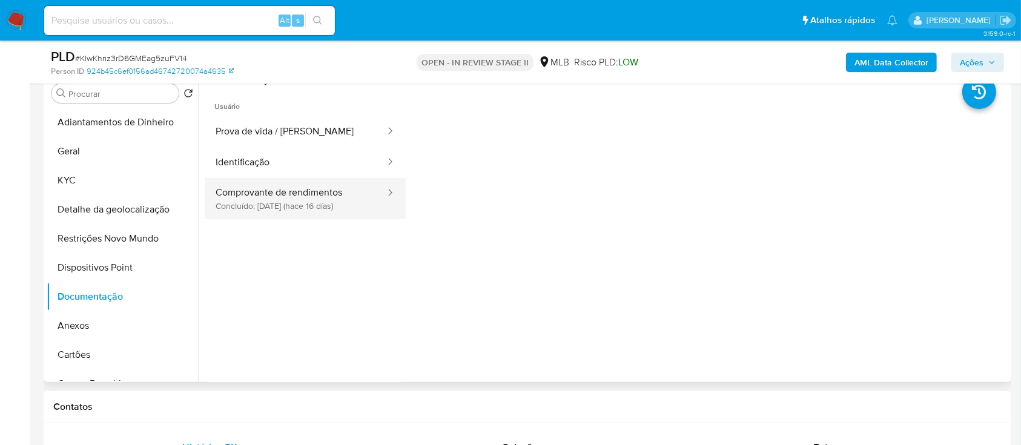
click at [273, 211] on button "Comprovante de rendimentos Concluído: [DATE] (hace 16 días)" at bounding box center [296, 198] width 182 height 41
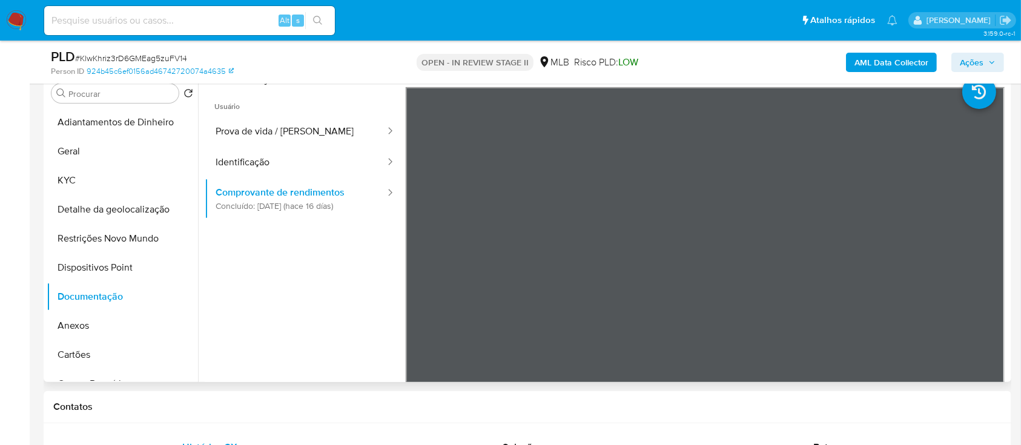
drag, startPoint x: 244, startPoint y: 350, endPoint x: 271, endPoint y: 233, distance: 120.0
click at [244, 343] on ul "Usuário Prova de vida / Selfie Identificação Comprovante de rendimentos Concluí…" at bounding box center [305, 261] width 201 height 349
click at [273, 153] on button "Identificação" at bounding box center [296, 162] width 182 height 31
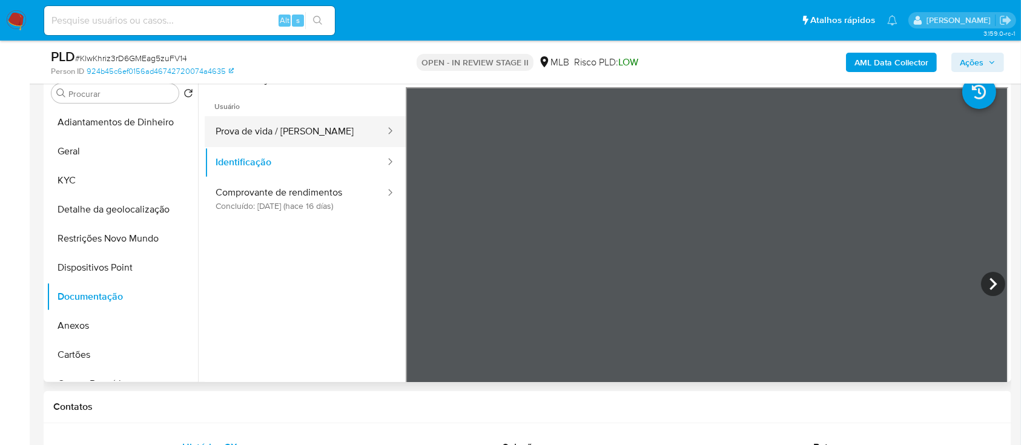
click at [282, 131] on button "Prova de vida / [PERSON_NAME]" at bounding box center [296, 131] width 182 height 31
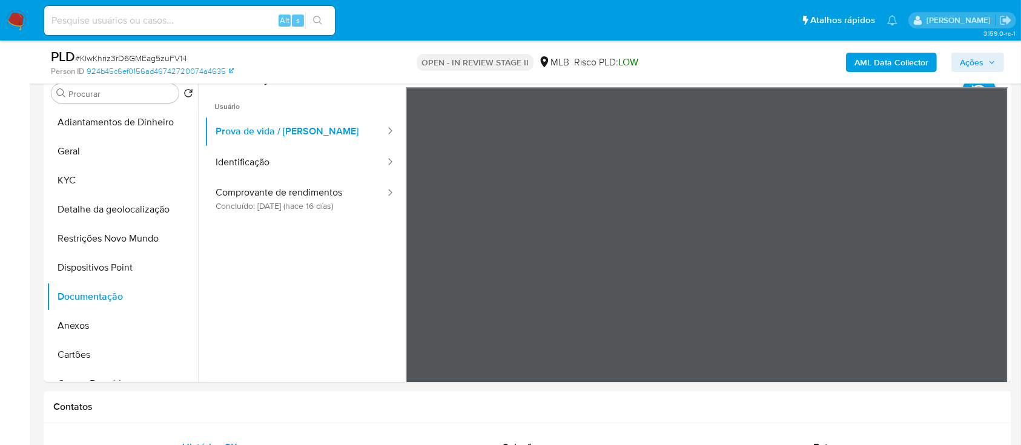
click at [890, 56] on b "AML Data Collector" at bounding box center [892, 62] width 74 height 19
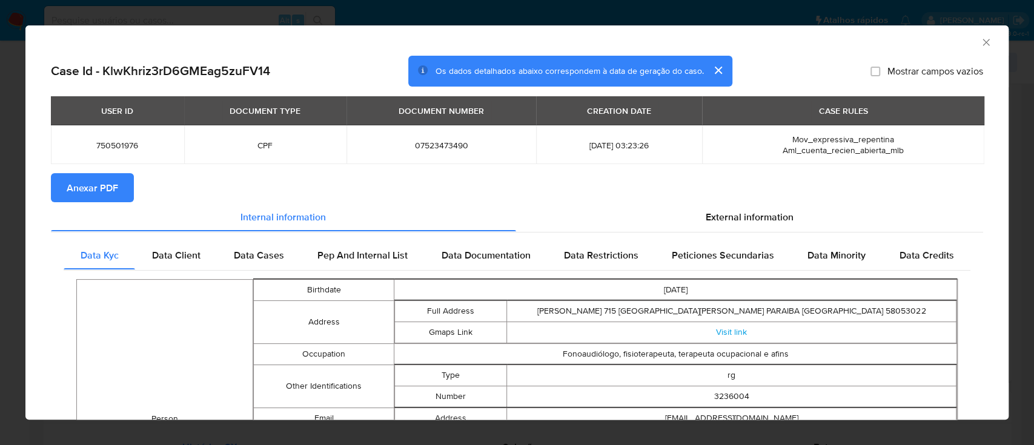
click at [741, 196] on section "Anexar PDF" at bounding box center [517, 187] width 932 height 29
click at [736, 208] on div "External information" at bounding box center [750, 216] width 468 height 29
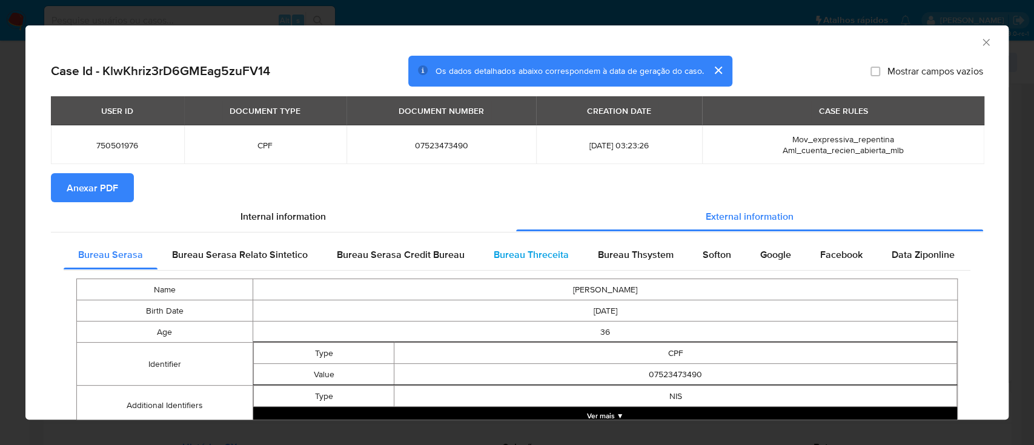
click at [540, 249] on span "Bureau Threceita" at bounding box center [531, 255] width 75 height 14
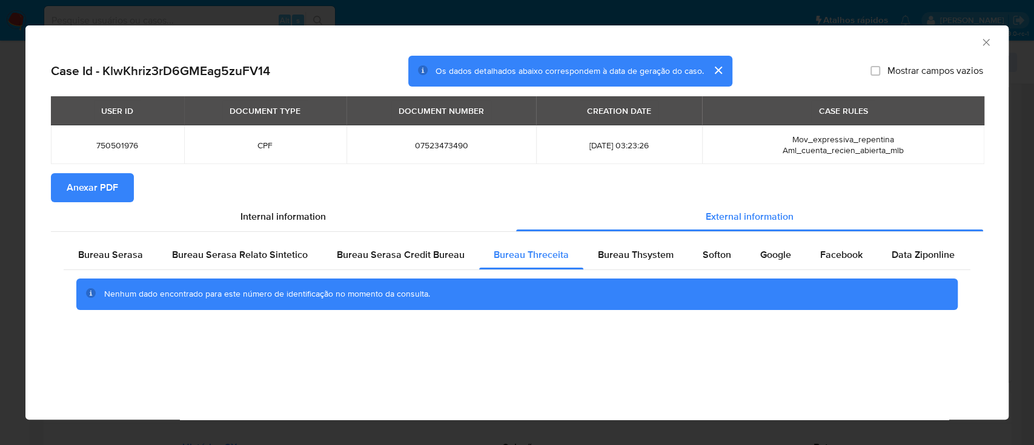
drag, startPoint x: 945, startPoint y: 39, endPoint x: 939, endPoint y: 37, distance: 6.3
click at [945, 39] on div "AML Data Collector" at bounding box center [507, 40] width 946 height 13
click at [621, 252] on span "Bureau Thsystem" at bounding box center [636, 255] width 76 height 14
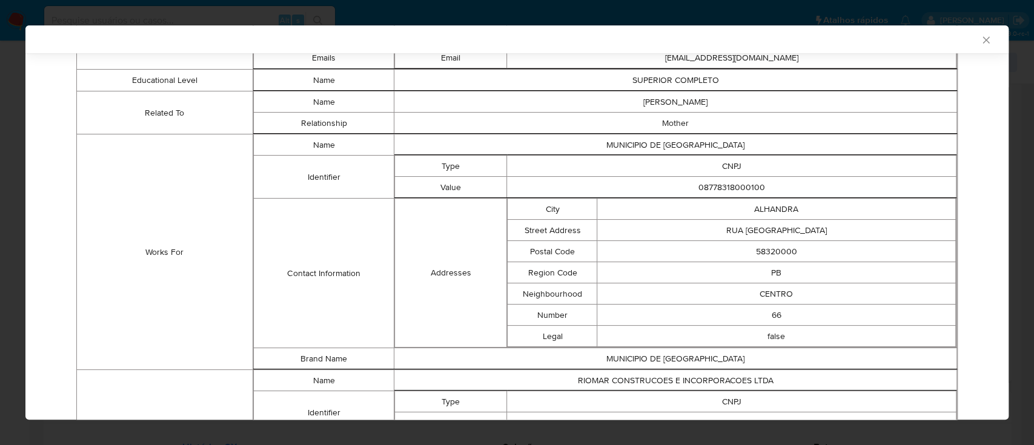
scroll to position [787, 0]
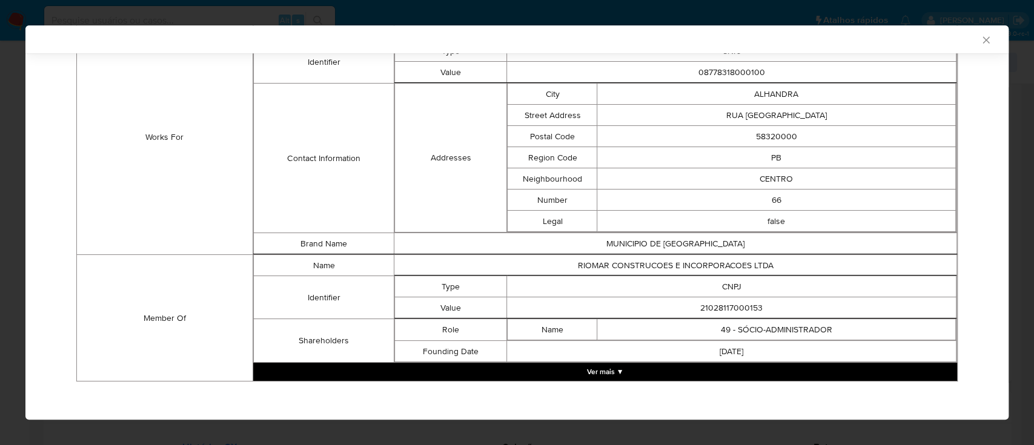
click at [612, 366] on button "Ver mais ▼" at bounding box center [605, 372] width 704 height 18
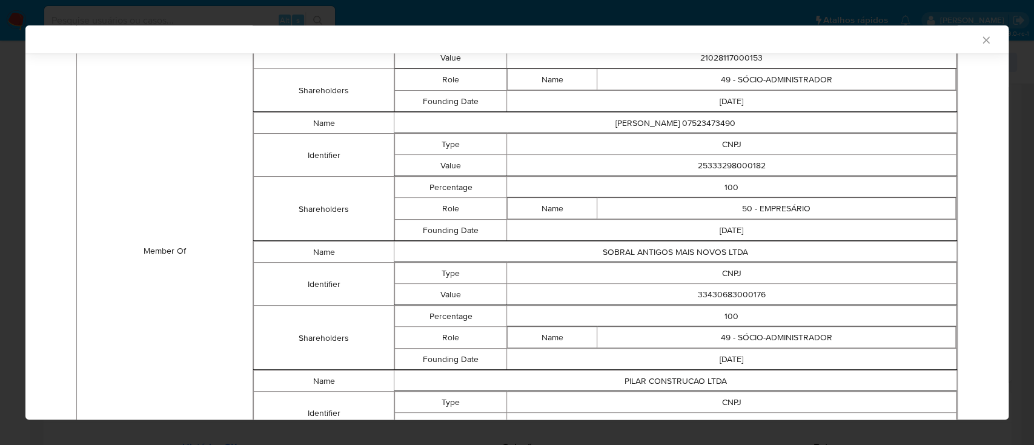
scroll to position [1046, 0]
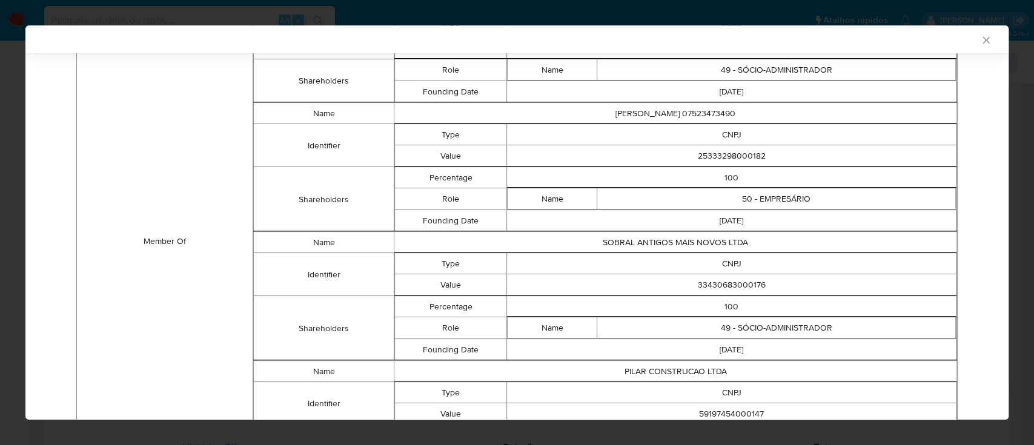
click at [878, 36] on div "AML Data Collector" at bounding box center [507, 39] width 946 height 11
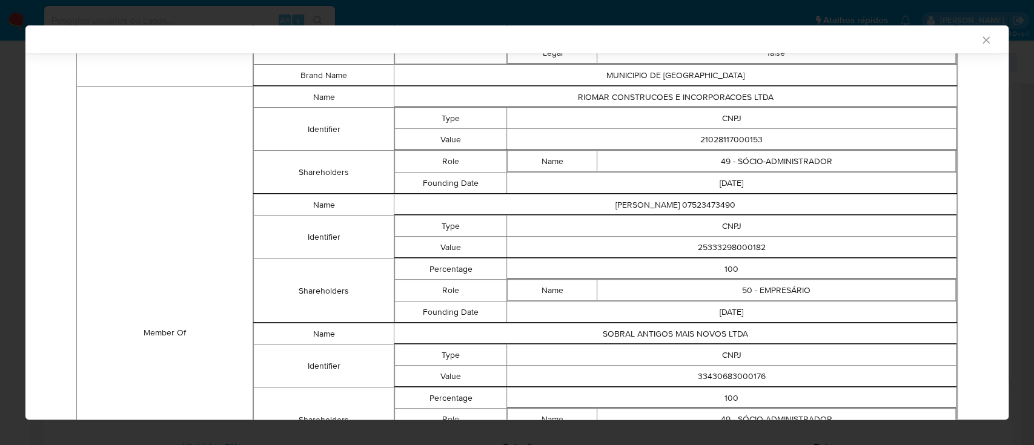
scroll to position [908, 0]
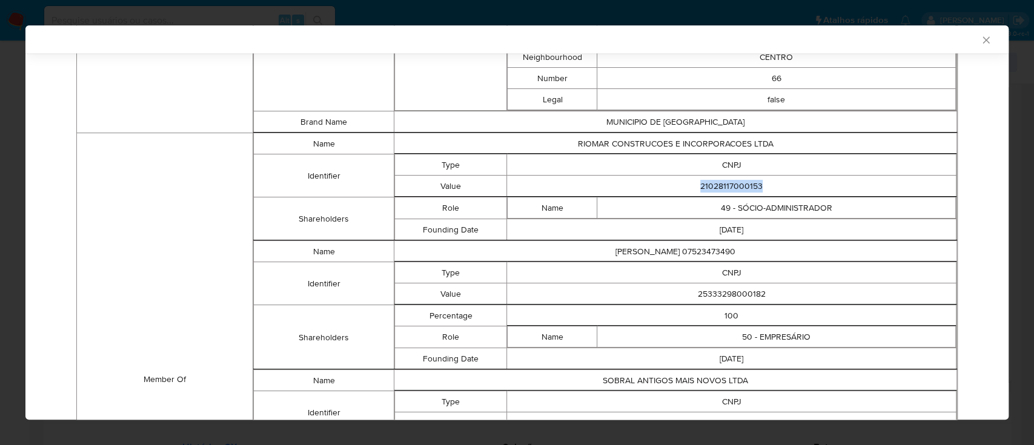
drag, startPoint x: 763, startPoint y: 183, endPoint x: 653, endPoint y: 188, distance: 109.7
click at [653, 188] on td "21028117000153" at bounding box center [731, 186] width 449 height 21
copy td "21028117000153"
drag, startPoint x: 764, startPoint y: 295, endPoint x: 656, endPoint y: 283, distance: 107.8
click at [656, 283] on td "25333298000182" at bounding box center [731, 293] width 449 height 21
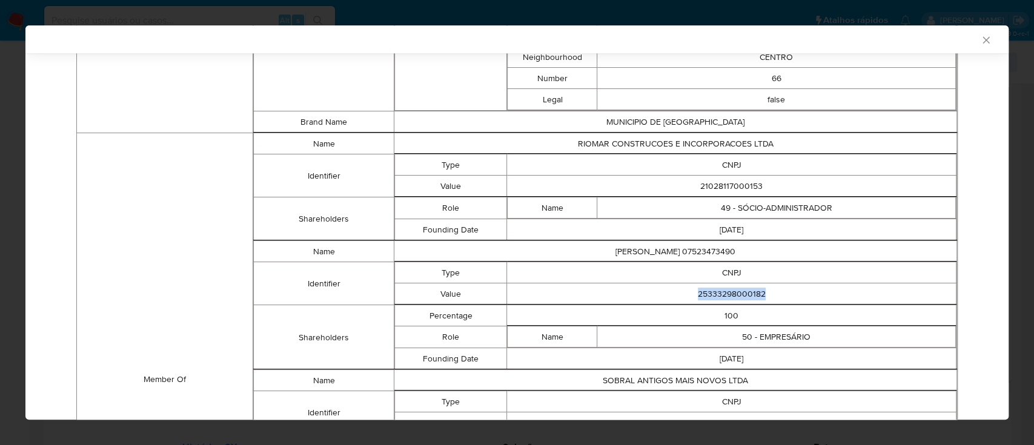
copy td "25333298000182"
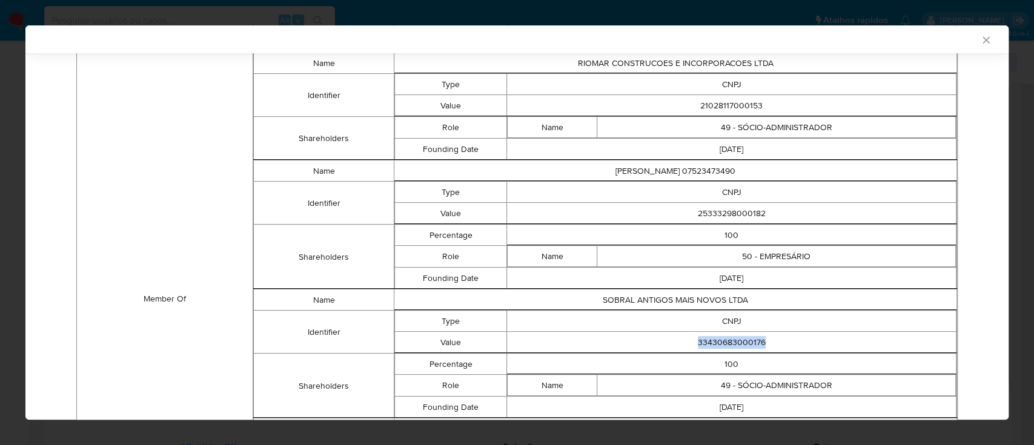
drag, startPoint x: 764, startPoint y: 342, endPoint x: 678, endPoint y: 333, distance: 86.4
click at [678, 333] on td "33430683000176" at bounding box center [731, 342] width 449 height 21
copy td "33430683000176"
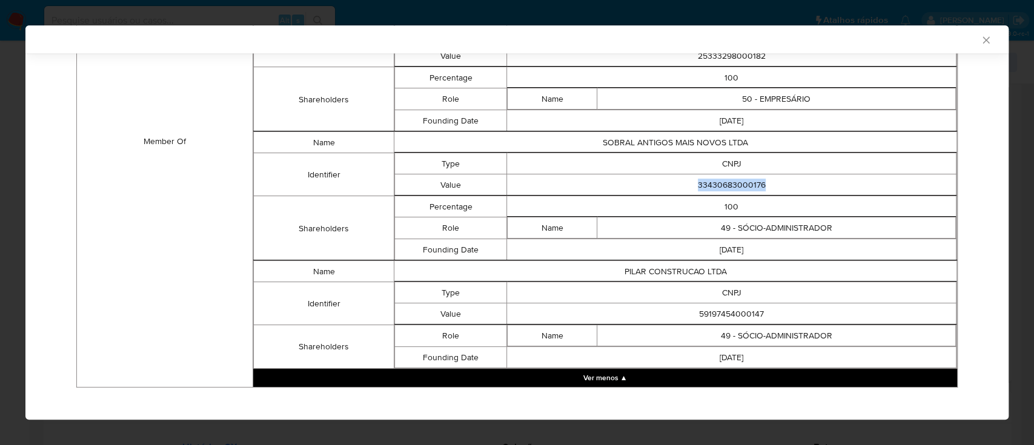
scroll to position [1151, 0]
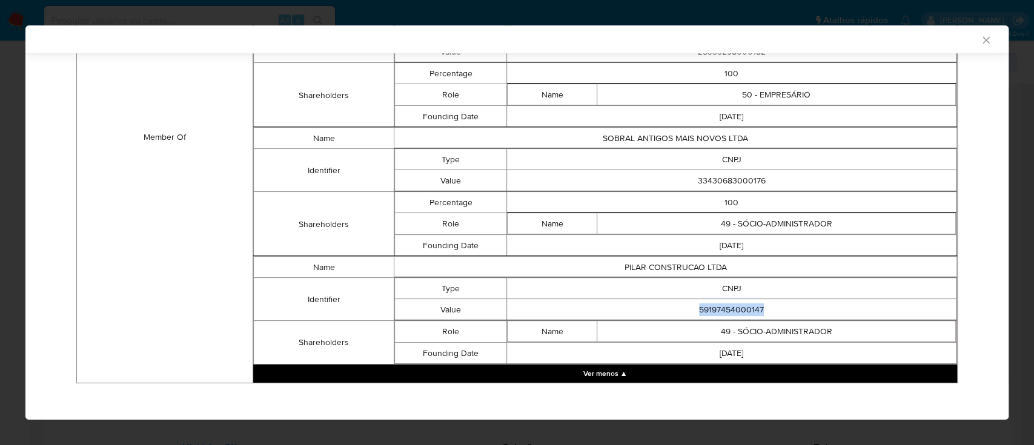
drag, startPoint x: 759, startPoint y: 309, endPoint x: 687, endPoint y: 308, distance: 72.7
click at [687, 308] on td "59197454000147" at bounding box center [731, 309] width 449 height 21
copy td "59197454000147"
